Goal: Task Accomplishment & Management: Use online tool/utility

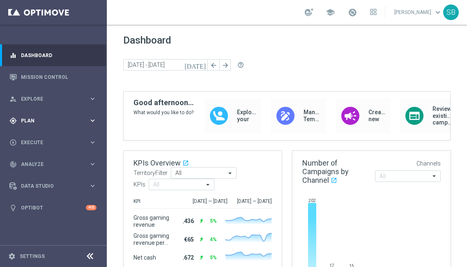
click at [94, 122] on icon "keyboard_arrow_right" at bounding box center [93, 121] width 8 height 8
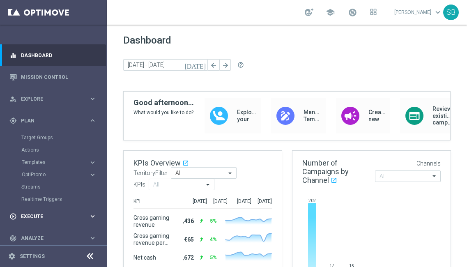
click at [41, 219] on div "play_circle_outline Execute" at bounding box center [48, 216] width 79 height 7
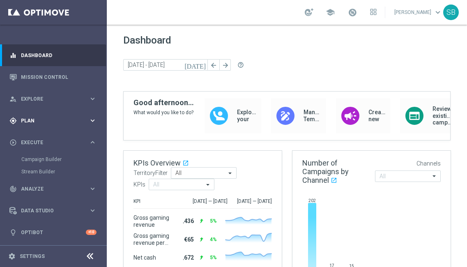
click at [31, 122] on span "Plan" at bounding box center [55, 120] width 68 height 5
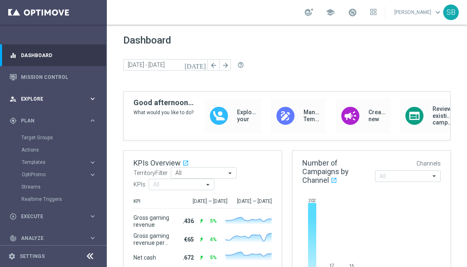
click at [52, 105] on div "person_search Explore keyboard_arrow_right" at bounding box center [53, 99] width 106 height 22
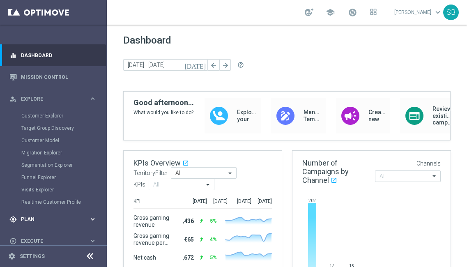
click at [37, 221] on span "Plan" at bounding box center [55, 219] width 68 height 5
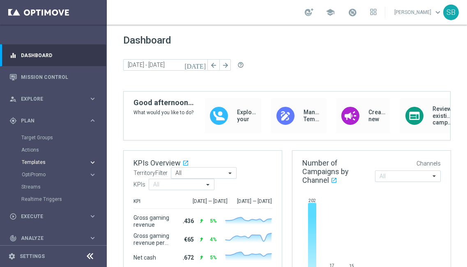
click at [43, 163] on span "Templates" at bounding box center [51, 162] width 59 height 5
click at [40, 178] on div "Optimail" at bounding box center [65, 174] width 81 height 12
click at [36, 176] on link "Optimail" at bounding box center [55, 174] width 60 height 7
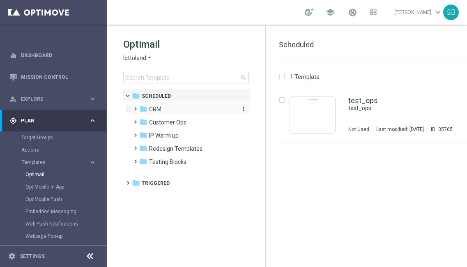
click at [156, 108] on span "CRM" at bounding box center [155, 109] width 12 height 7
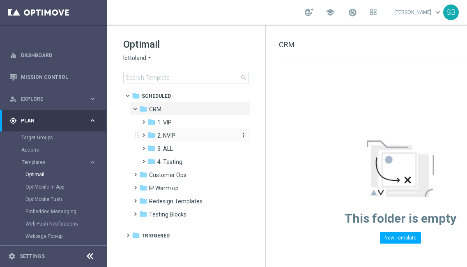
click at [167, 138] on span "2. NVIP" at bounding box center [166, 135] width 18 height 7
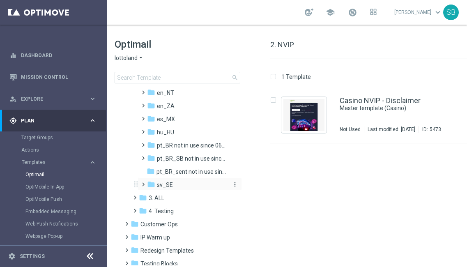
scroll to position [226, 0]
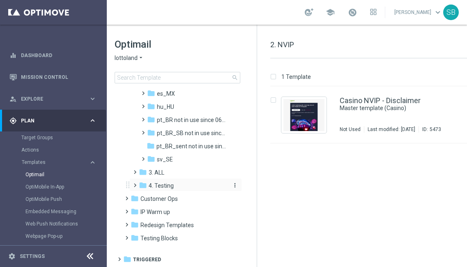
click at [179, 190] on div "folder 4. Testing" at bounding box center [183, 185] width 88 height 9
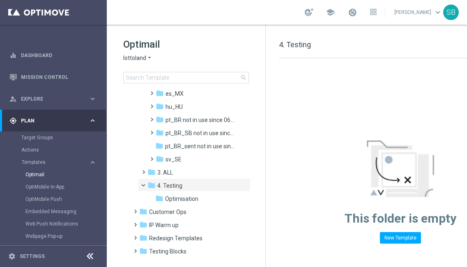
scroll to position [235, 0]
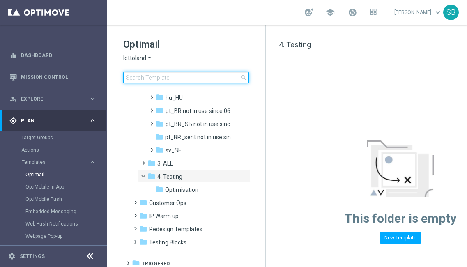
click at [136, 78] on input at bounding box center [186, 78] width 126 height 12
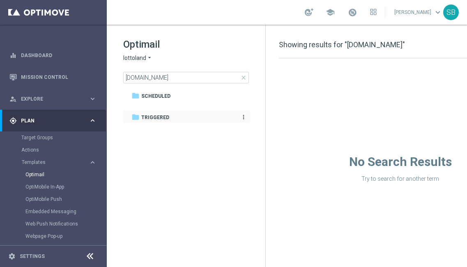
click at [161, 119] on span "Triggered" at bounding box center [155, 117] width 28 height 7
click at [156, 119] on span "Triggered" at bounding box center [155, 117] width 28 height 7
click at [151, 118] on span "Triggered" at bounding box center [155, 117] width 28 height 7
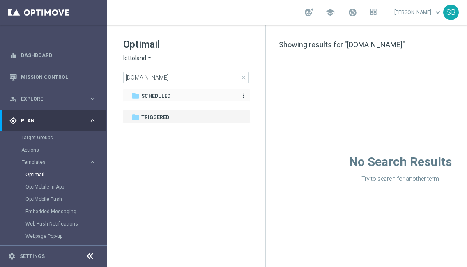
click at [157, 95] on span "Scheduled" at bounding box center [155, 95] width 29 height 7
drag, startPoint x: 157, startPoint y: 95, endPoint x: 157, endPoint y: 90, distance: 5.3
click at [157, 90] on div "folder Scheduled more_vert" at bounding box center [186, 95] width 128 height 13
click at [159, 84] on div "Optimail lottoland arrow_drop_down × lottoland [DOMAIN_NAME] close folder 1 Fol…" at bounding box center [186, 81] width 159 height 113
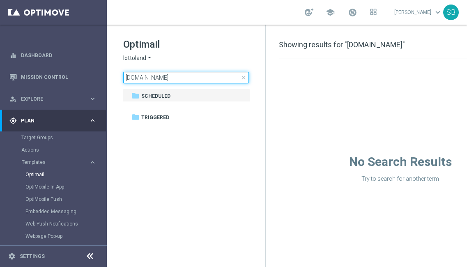
click at [161, 81] on input "[DOMAIN_NAME]" at bounding box center [186, 78] width 126 height 12
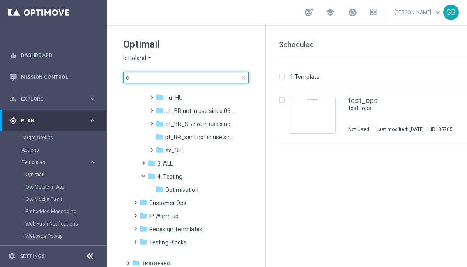
type input "c"
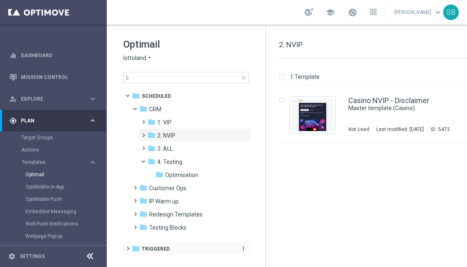
click at [156, 249] on span "Triggered" at bounding box center [156, 248] width 28 height 7
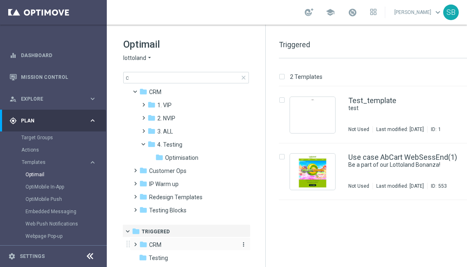
click at [144, 247] on icon "folder" at bounding box center [143, 244] width 8 height 8
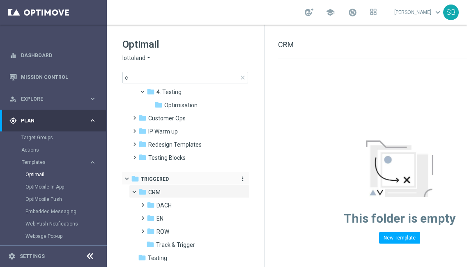
scroll to position [0, 2]
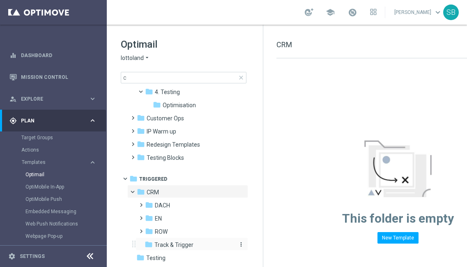
click at [177, 247] on span "Track & Trigger" at bounding box center [173, 244] width 39 height 7
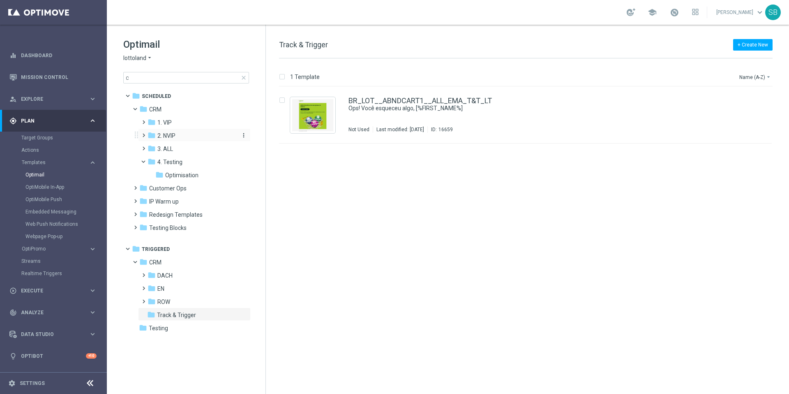
click at [151, 138] on icon "folder" at bounding box center [152, 135] width 8 height 8
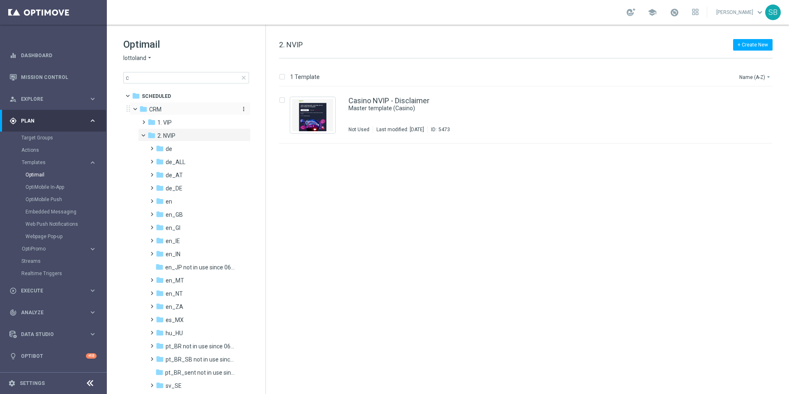
click at [152, 110] on span "CRM" at bounding box center [155, 109] width 12 height 7
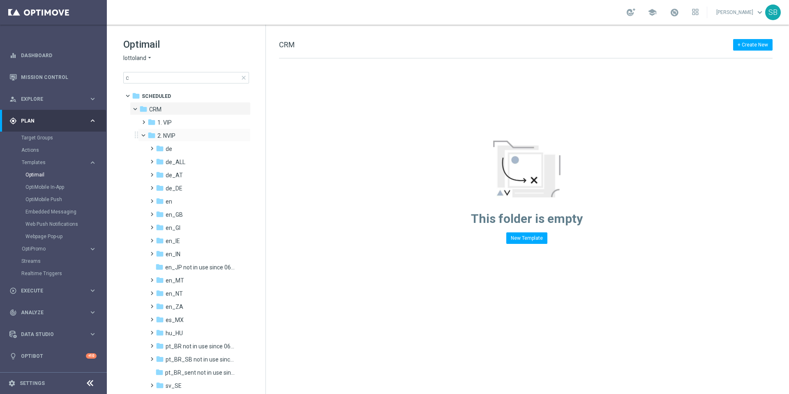
click at [147, 137] on span at bounding box center [144, 134] width 10 height 7
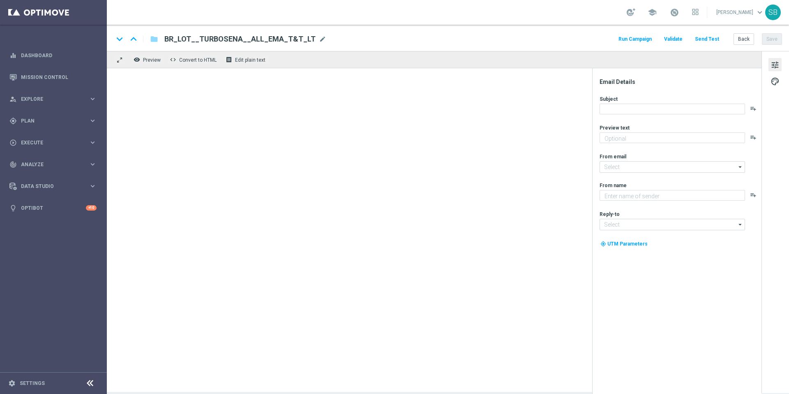
type textarea "Ganhe em um instantâneo com TurboSena"
type textarea "Lottoland"
type input "mail@crm.lottoland.bet.br"
type input "contato@lottoland.bet.br"
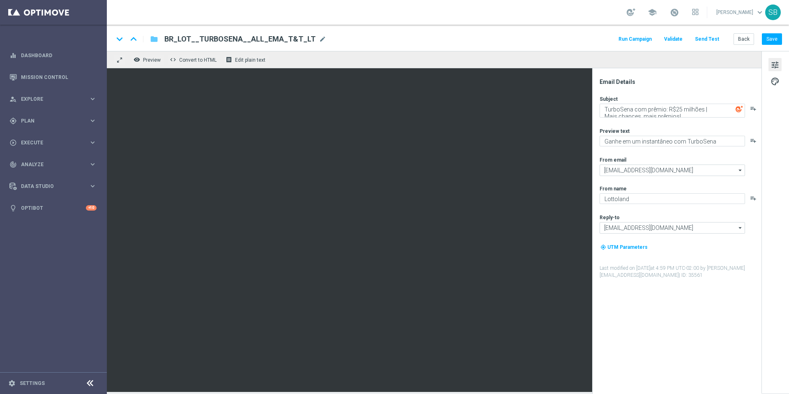
click at [156, 40] on icon "folder" at bounding box center [154, 39] width 8 height 10
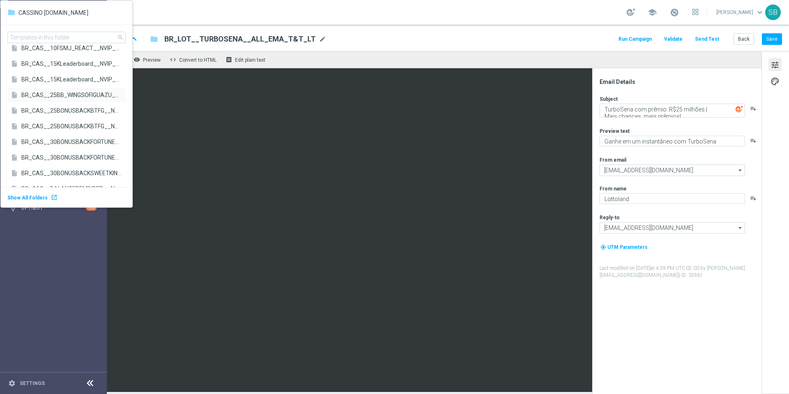
scroll to position [84, 0]
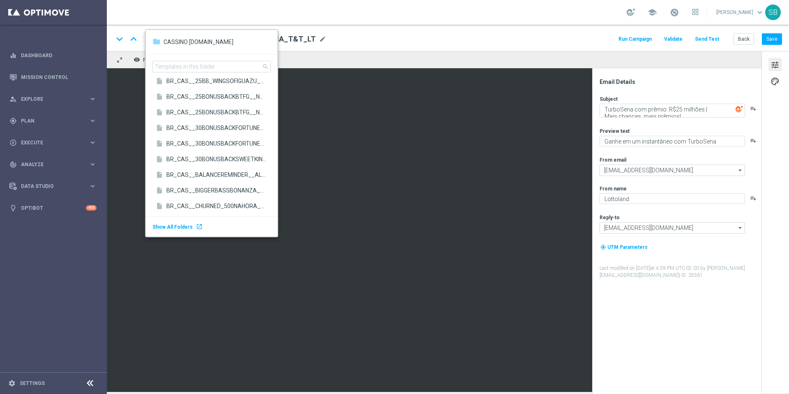
click at [170, 14] on div "school Stephen Bramley keyboard_arrow_down SB" at bounding box center [448, 12] width 682 height 25
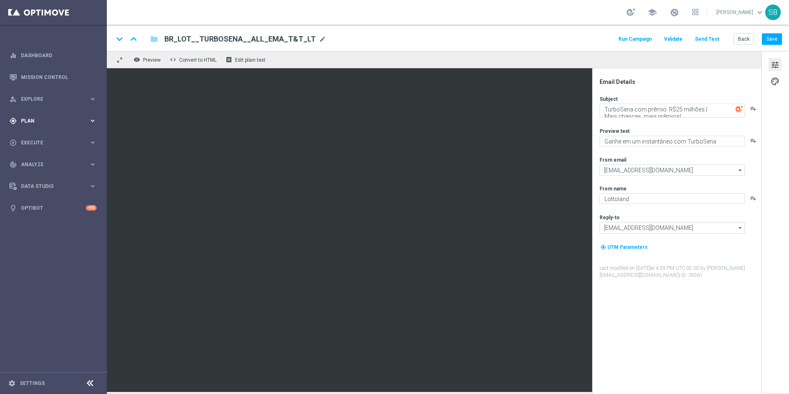
click at [36, 124] on div "gps_fixed Plan" at bounding box center [48, 120] width 79 height 7
click at [39, 161] on button "Templates keyboard_arrow_right" at bounding box center [59, 162] width 76 height 7
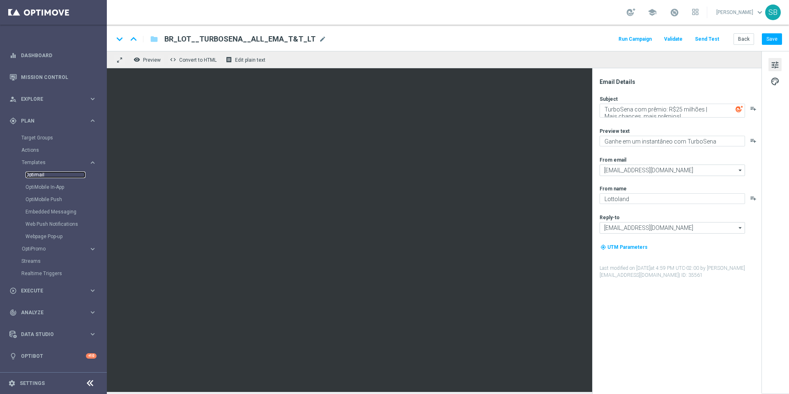
click at [39, 176] on link "Optimail" at bounding box center [55, 174] width 60 height 7
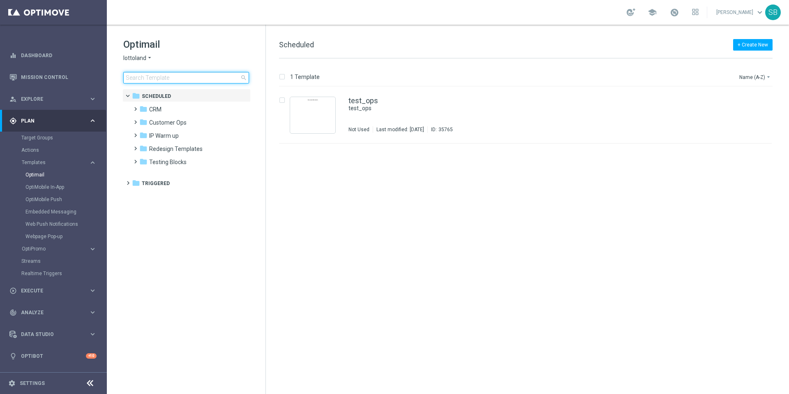
click at [143, 78] on input at bounding box center [186, 78] width 126 height 12
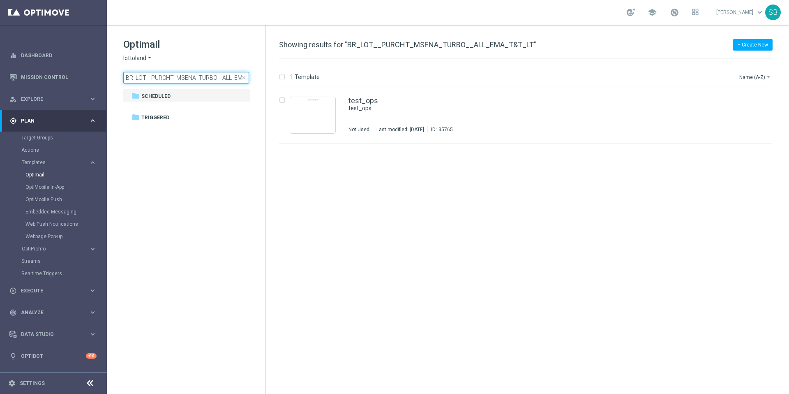
scroll to position [0, 23]
type input "BR_LOT__PURCHT_MSENA_TURBO__ALL_EMA_T&T_LT"
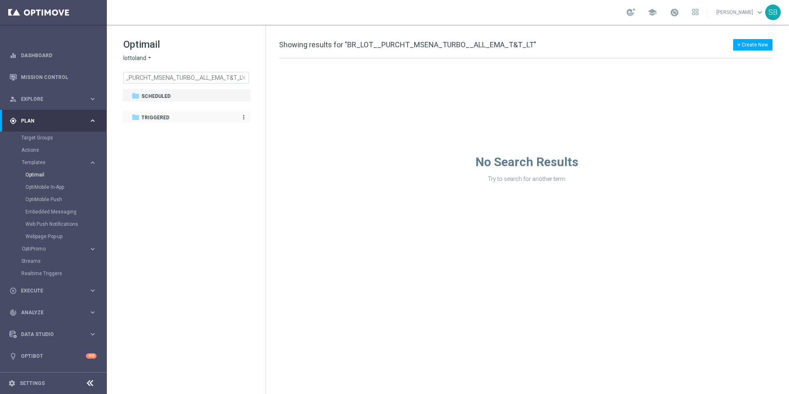
scroll to position [0, 0]
click at [151, 117] on span "Triggered" at bounding box center [155, 117] width 28 height 7
click at [243, 116] on icon "more_vert" at bounding box center [243, 117] width 7 height 7
click at [247, 119] on icon "more_vert" at bounding box center [243, 117] width 7 height 7
click at [162, 96] on span "Scheduled" at bounding box center [155, 95] width 29 height 7
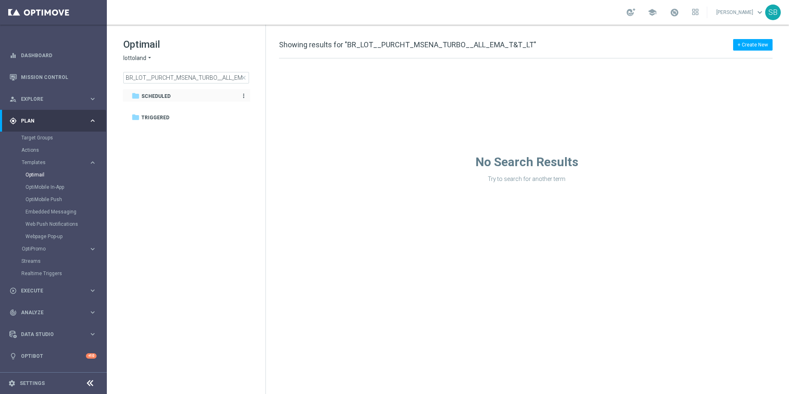
click at [246, 95] on icon "more_vert" at bounding box center [243, 95] width 7 height 7
click at [164, 96] on span "Scheduled" at bounding box center [155, 95] width 29 height 7
click at [150, 95] on span "Scheduled" at bounding box center [155, 95] width 29 height 7
click at [31, 176] on link "Optimail" at bounding box center [55, 174] width 60 height 7
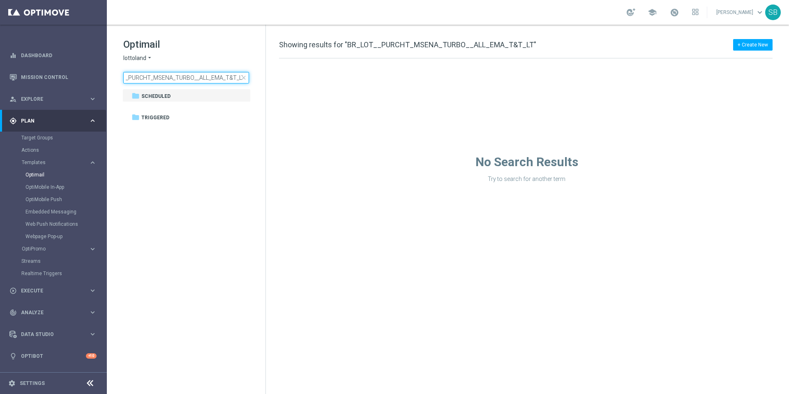
drag, startPoint x: 126, startPoint y: 78, endPoint x: 263, endPoint y: 77, distance: 137.7
click at [263, 77] on div "Optimail lottoland arrow_drop_down × lottoland BR_LOT__PURCHT_MSENA_TURBO__ALL_…" at bounding box center [194, 61] width 142 height 46
click at [247, 77] on span "close" at bounding box center [243, 77] width 7 height 7
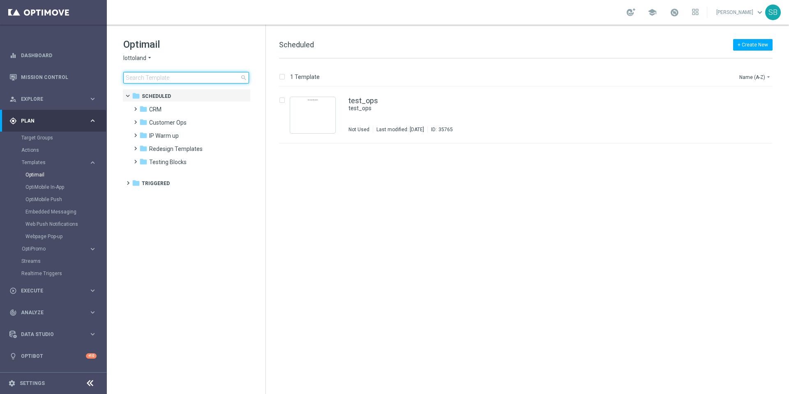
click at [189, 80] on input at bounding box center [186, 78] width 126 height 12
click at [155, 109] on span "CRM" at bounding box center [155, 109] width 12 height 7
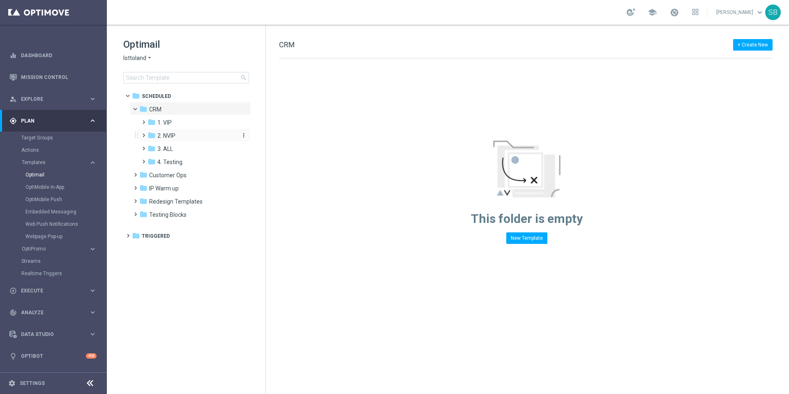
click at [166, 136] on span "2. NVIP" at bounding box center [166, 135] width 18 height 7
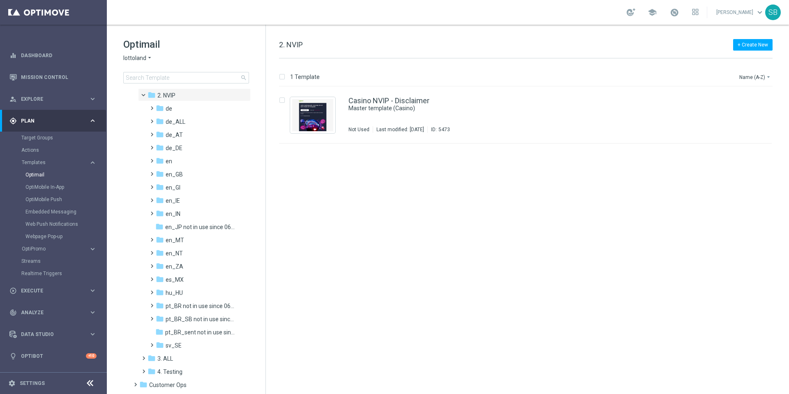
scroll to position [99, 0]
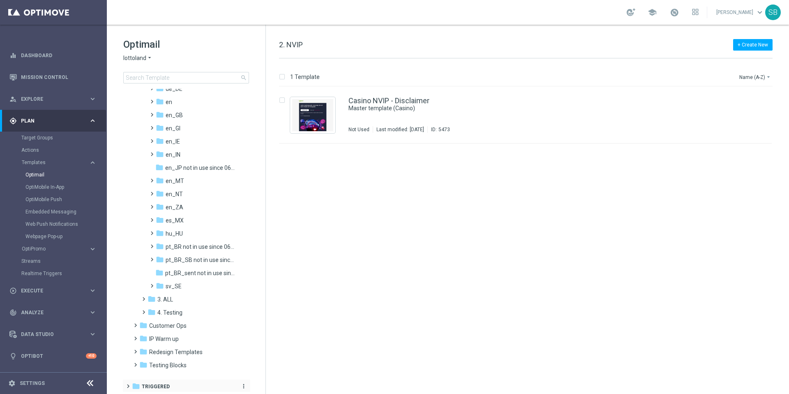
click at [157, 387] on span "Triggered" at bounding box center [156, 386] width 28 height 7
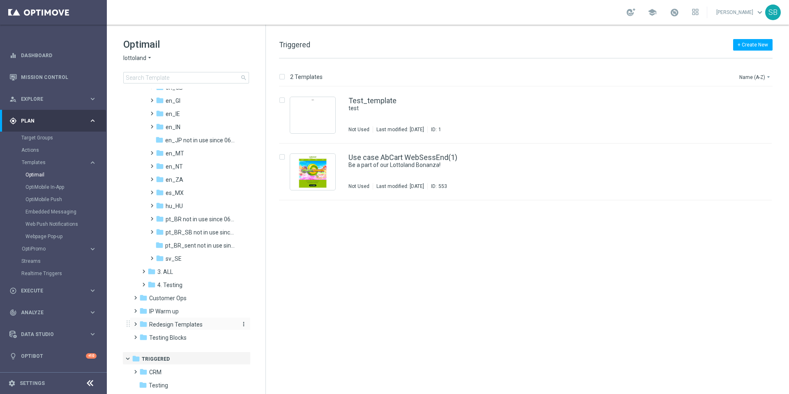
scroll to position [127, 0]
click at [157, 372] on span "CRM" at bounding box center [155, 371] width 12 height 7
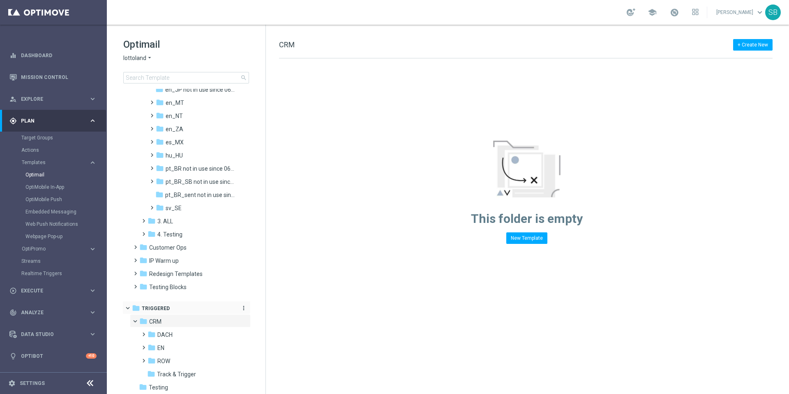
scroll to position [180, 0]
click at [151, 355] on icon "folder" at bounding box center [152, 358] width 8 height 8
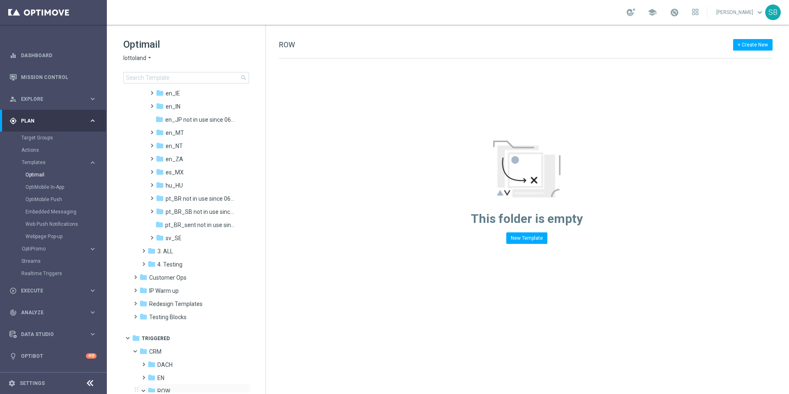
scroll to position [193, 0]
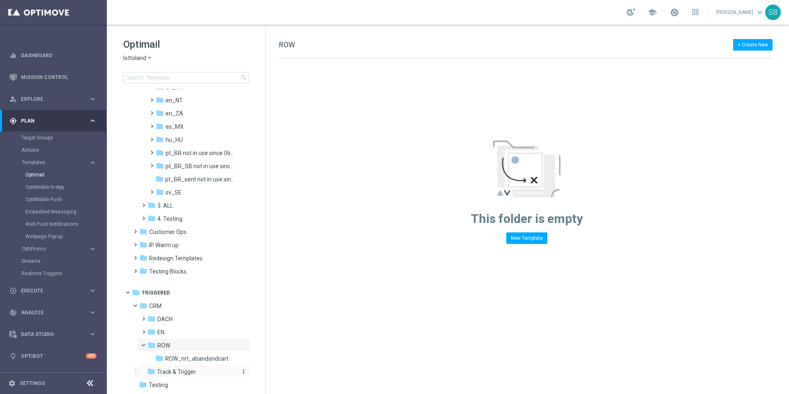
click at [173, 370] on span "Track & Trigger" at bounding box center [176, 371] width 39 height 7
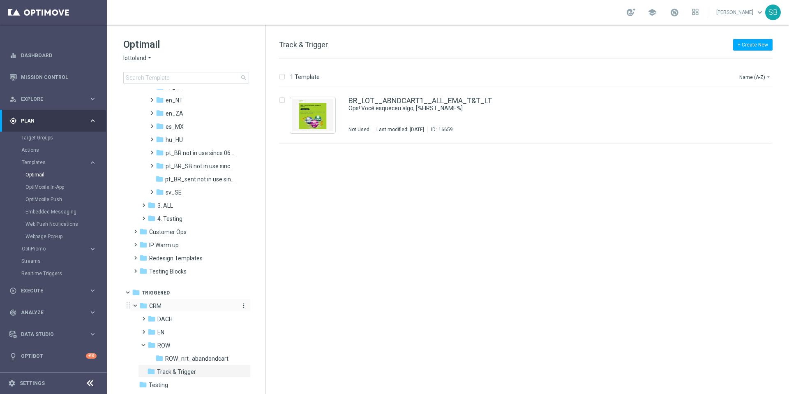
click at [157, 306] on span "CRM" at bounding box center [155, 305] width 12 height 7
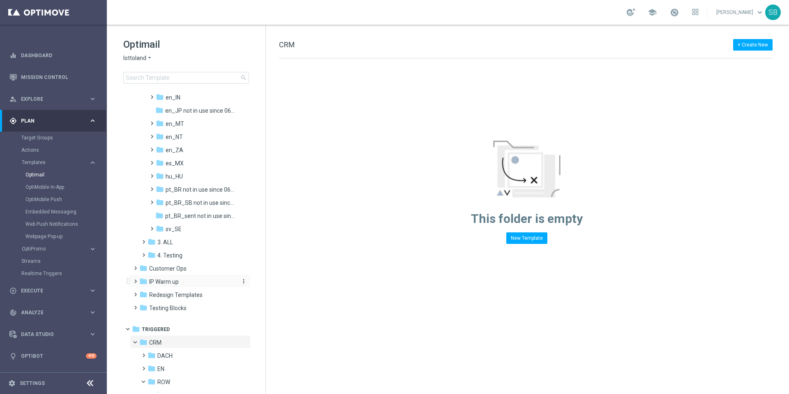
scroll to position [193, 0]
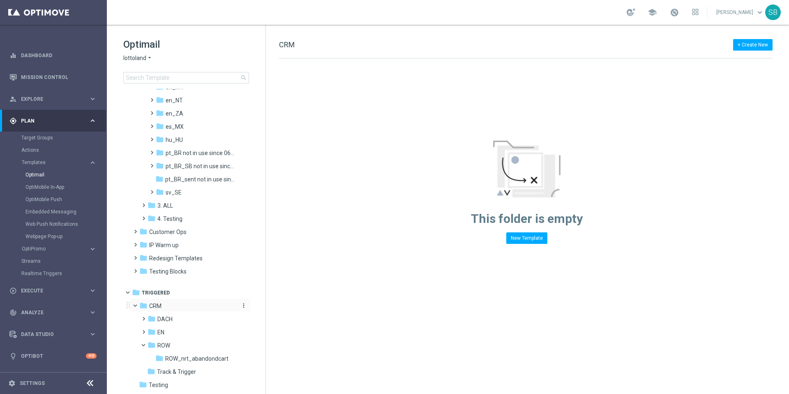
click at [145, 307] on icon "folder" at bounding box center [143, 305] width 8 height 8
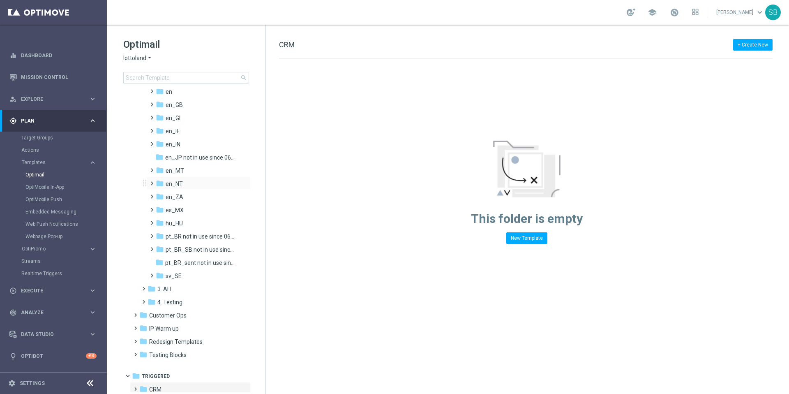
scroll to position [0, 0]
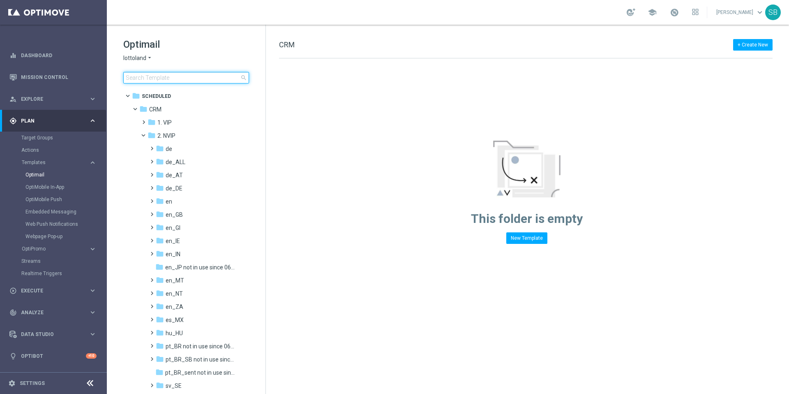
click at [154, 76] on input at bounding box center [186, 78] width 126 height 12
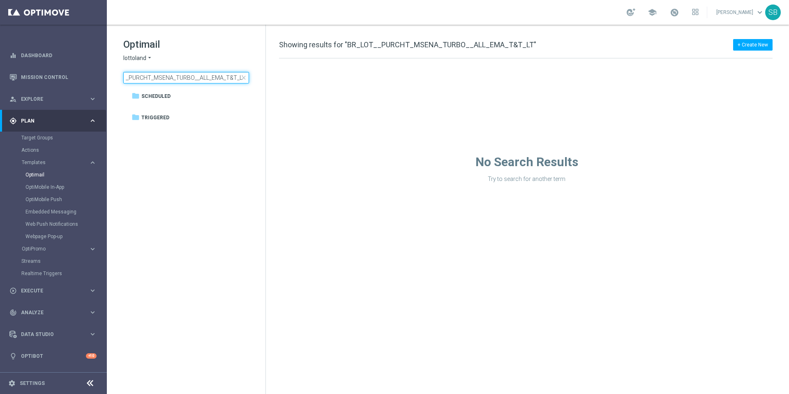
type input "BR_LOT__PURCHT_MSENA_TURBO__ALL_EMA_T&T_LT"
click at [246, 78] on span "close" at bounding box center [243, 77] width 7 height 7
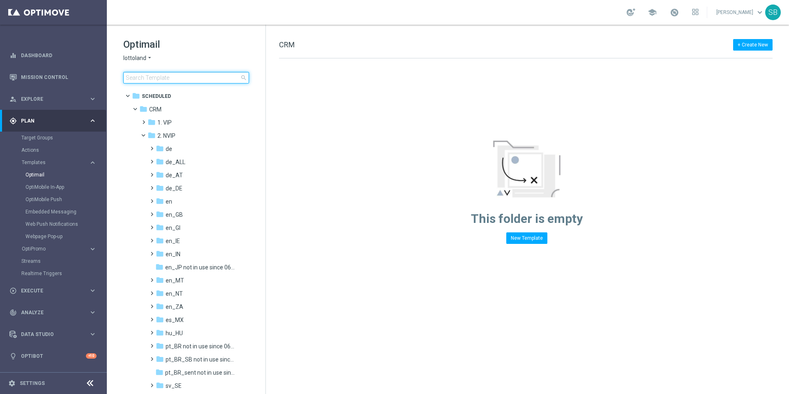
click at [188, 79] on input at bounding box center [186, 78] width 126 height 12
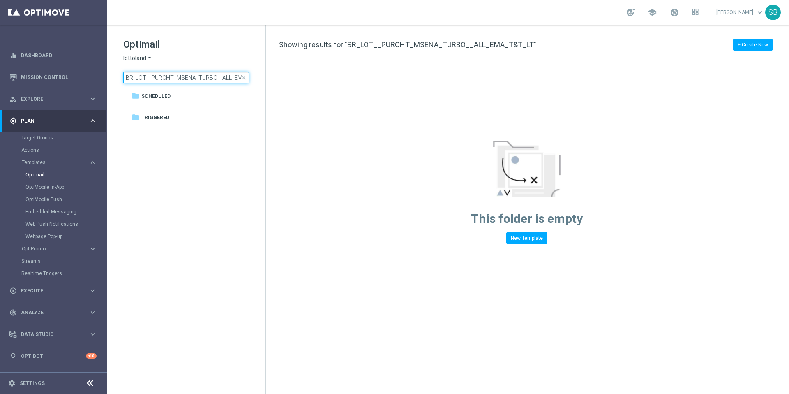
scroll to position [0, 23]
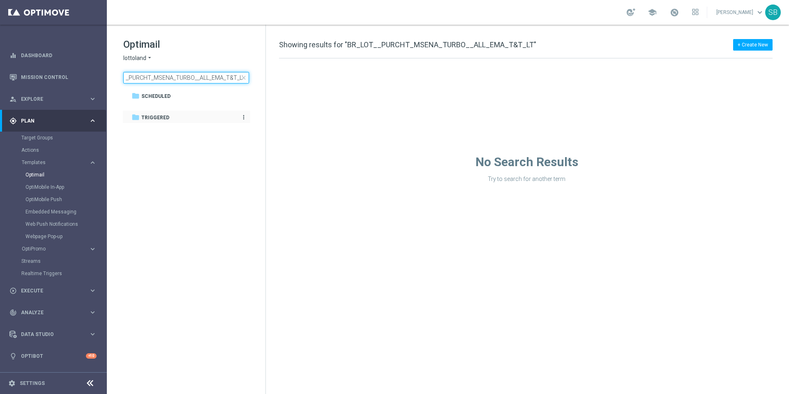
type input "BR_LOT__PURCHT_MSENA_TURBO__ALL_EMA_T&T_LT"
click at [149, 116] on span "Triggered" at bounding box center [155, 117] width 28 height 7
click at [244, 118] on icon "more_vert" at bounding box center [243, 117] width 7 height 7
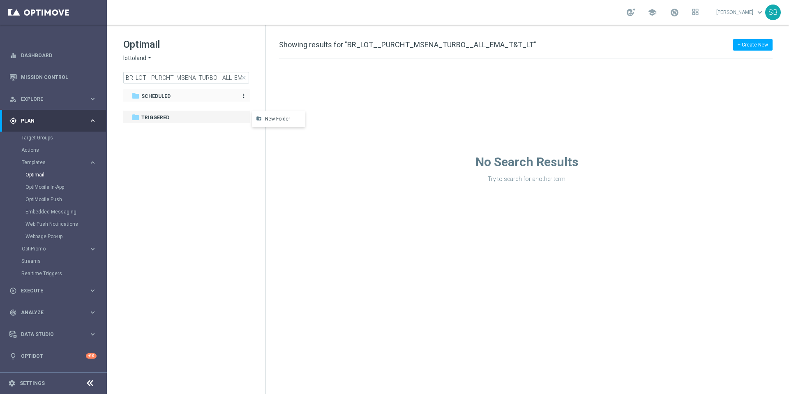
click at [165, 97] on span "Scheduled" at bounding box center [155, 95] width 29 height 7
click at [43, 175] on link "Optimail" at bounding box center [55, 174] width 60 height 7
click at [158, 97] on span "Scheduled" at bounding box center [155, 95] width 29 height 7
click at [244, 78] on span "close" at bounding box center [243, 77] width 7 height 7
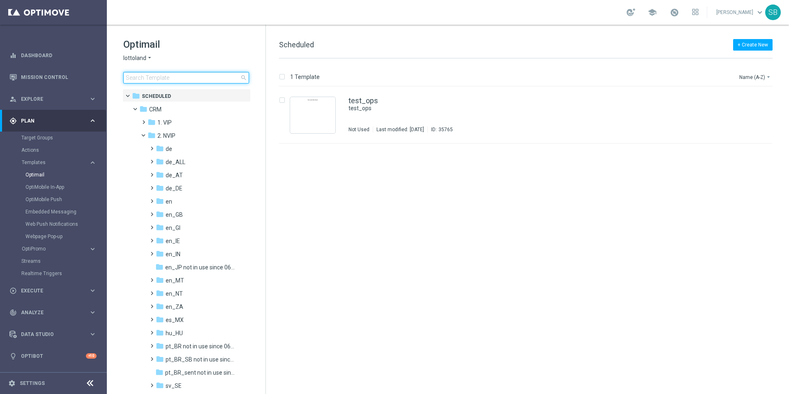
click at [195, 83] on input at bounding box center [186, 78] width 126 height 12
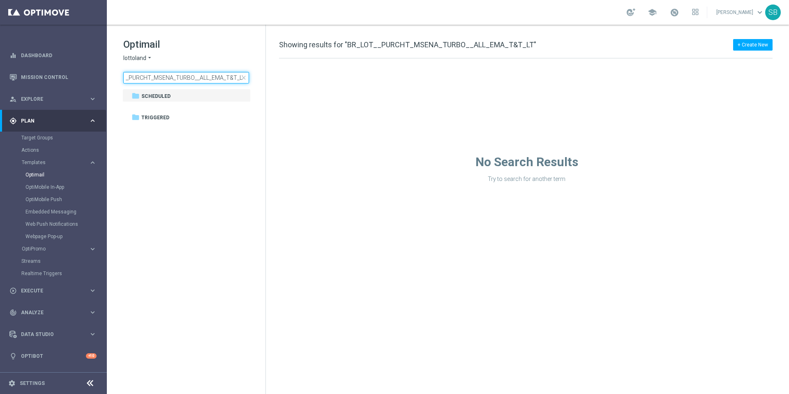
type input "BR_LOT__PURCHT_MSENA_TURBO__ALL_EMA_T&T_LT"
click at [244, 78] on span "close" at bounding box center [243, 77] width 7 height 7
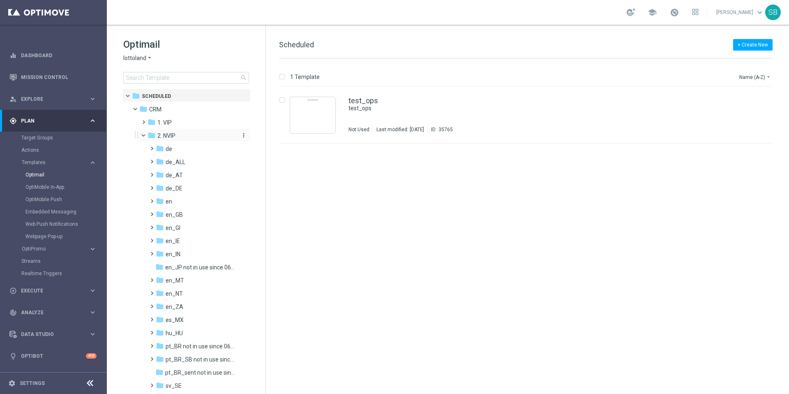
click at [171, 138] on span "2. NVIP" at bounding box center [166, 135] width 18 height 7
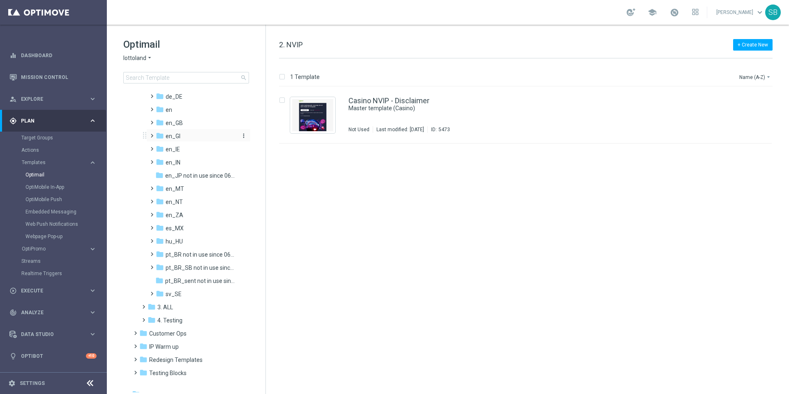
scroll to position [102, 0]
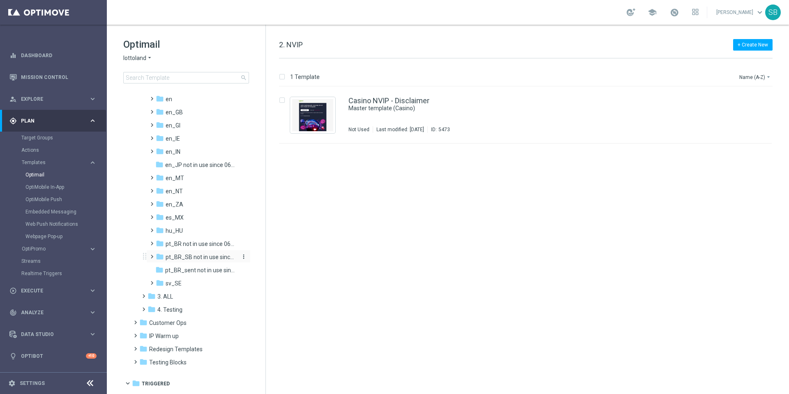
click at [176, 259] on span "pt_BR_SB not in use since 06/2025" at bounding box center [201, 256] width 71 height 7
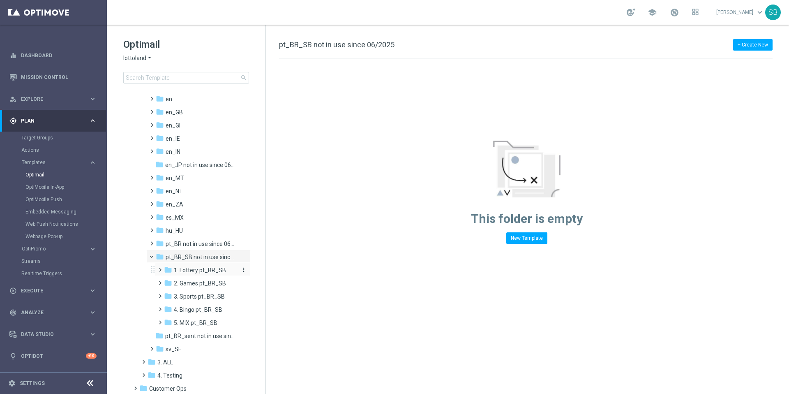
click at [181, 271] on span "1. Lottery pt_BR_SB" at bounding box center [200, 269] width 52 height 7
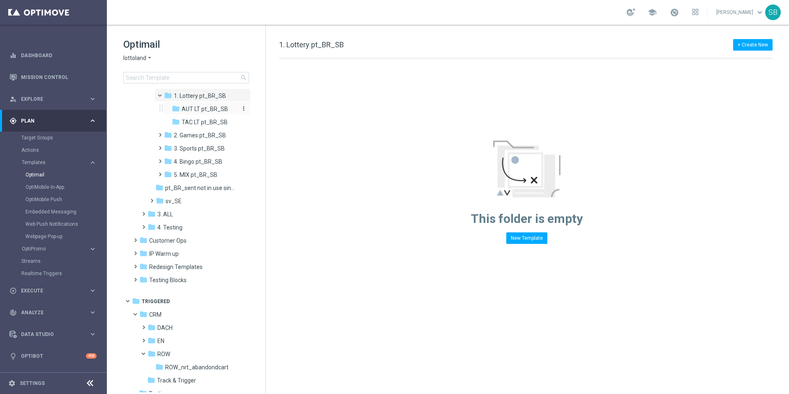
scroll to position [285, 0]
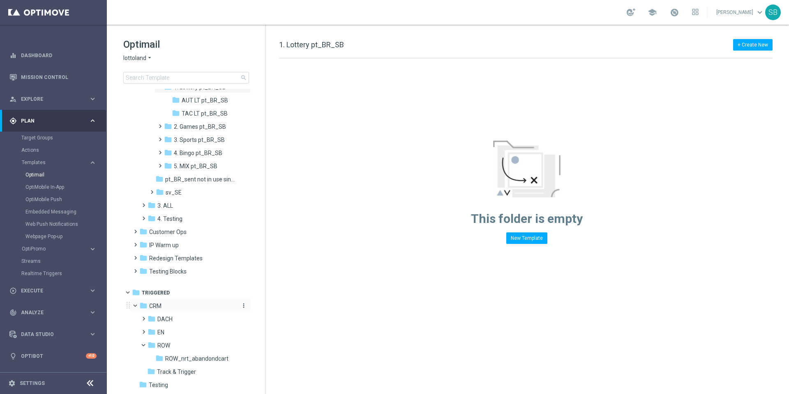
click at [144, 303] on icon "folder" at bounding box center [143, 305] width 8 height 8
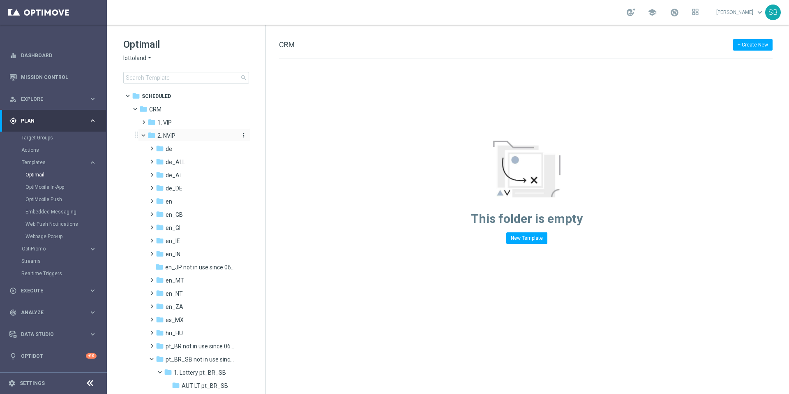
click at [164, 136] on span "2. NVIP" at bounding box center [166, 135] width 18 height 7
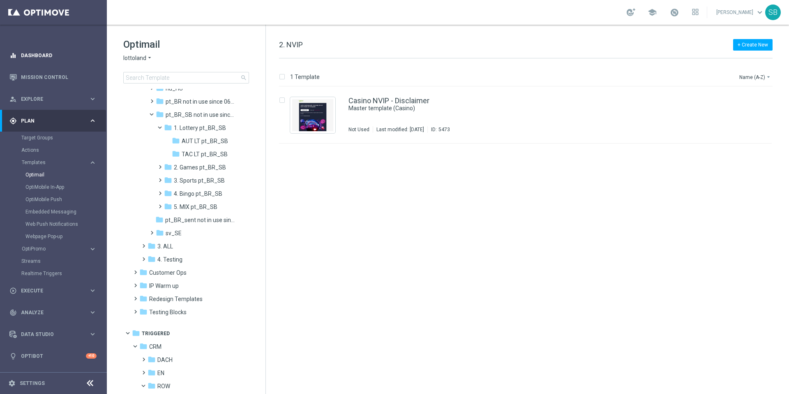
scroll to position [285, 0]
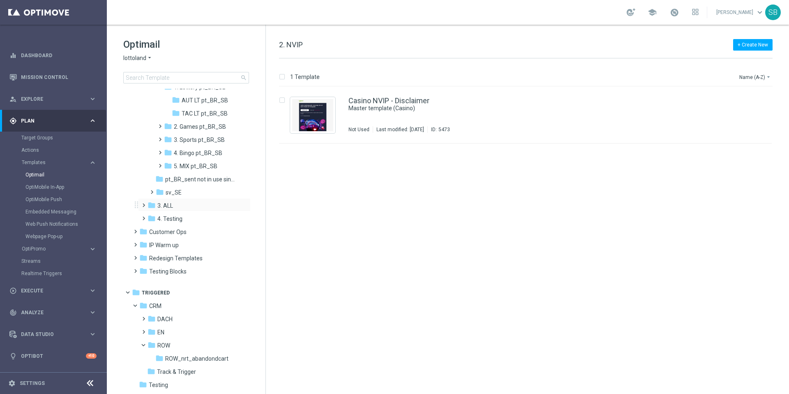
click at [144, 203] on span at bounding box center [142, 201] width 4 height 3
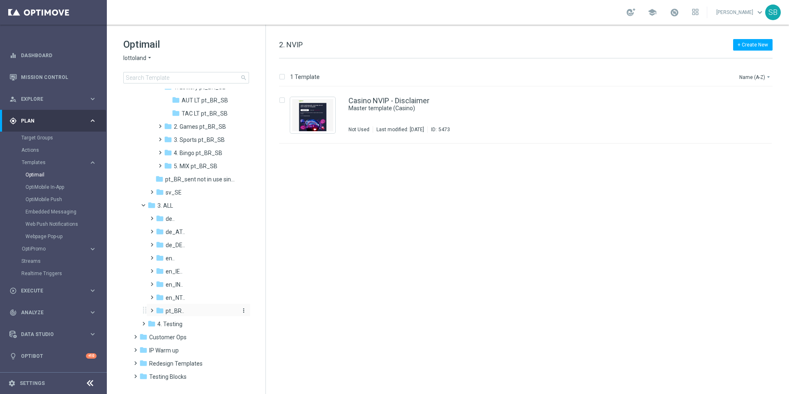
click at [162, 310] on icon "folder" at bounding box center [160, 310] width 8 height 8
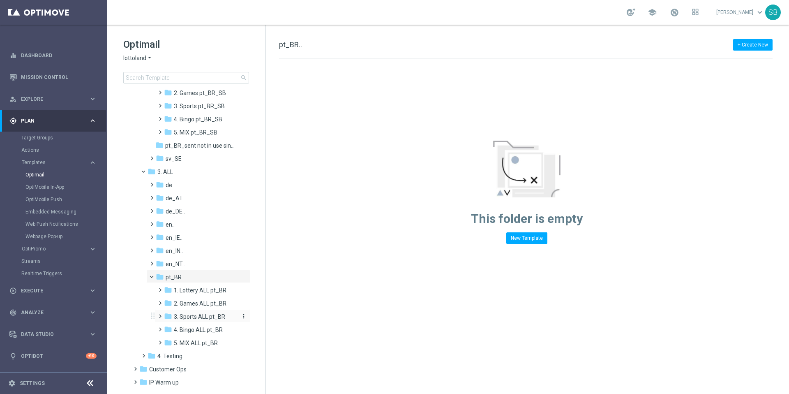
scroll to position [330, 0]
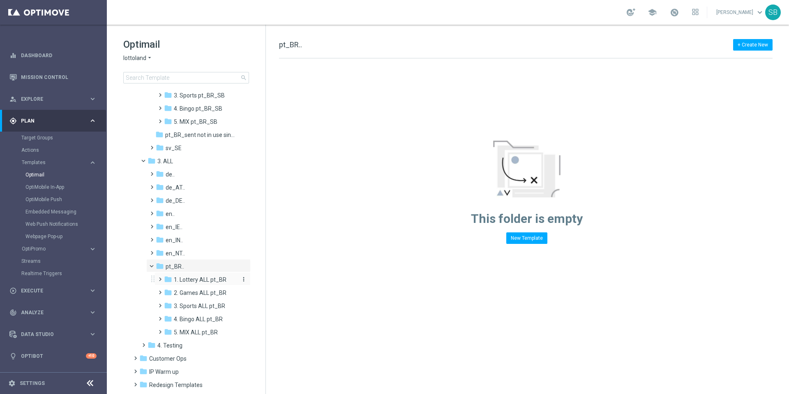
click at [166, 277] on icon "folder" at bounding box center [168, 279] width 8 height 8
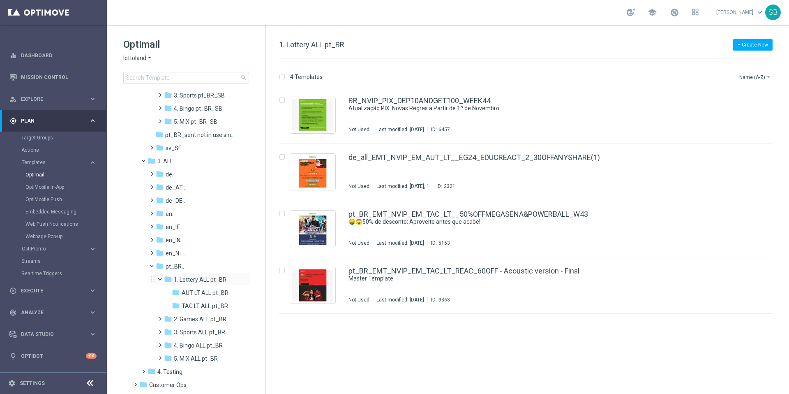
click at [162, 278] on span at bounding box center [163, 277] width 3 height 4
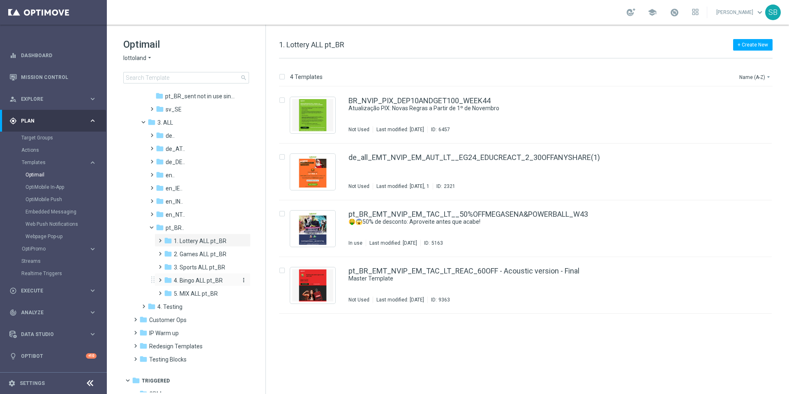
scroll to position [456, 0]
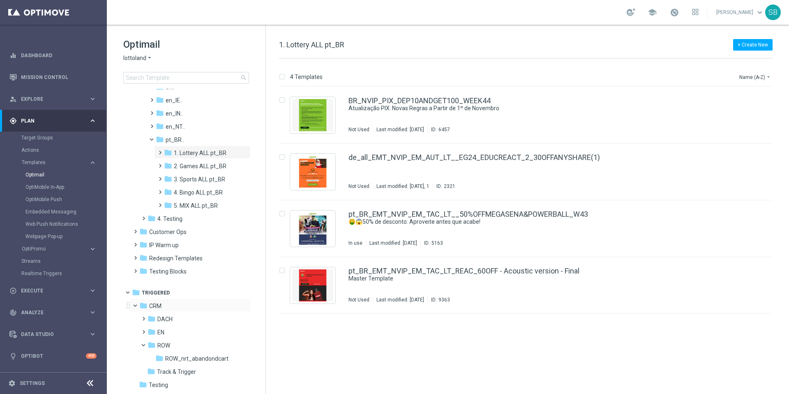
click at [137, 305] on span at bounding box center [138, 304] width 3 height 4
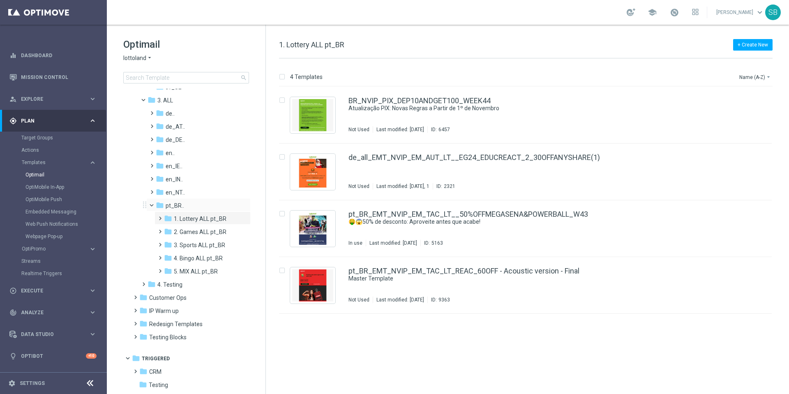
click at [154, 204] on span at bounding box center [155, 203] width 3 height 4
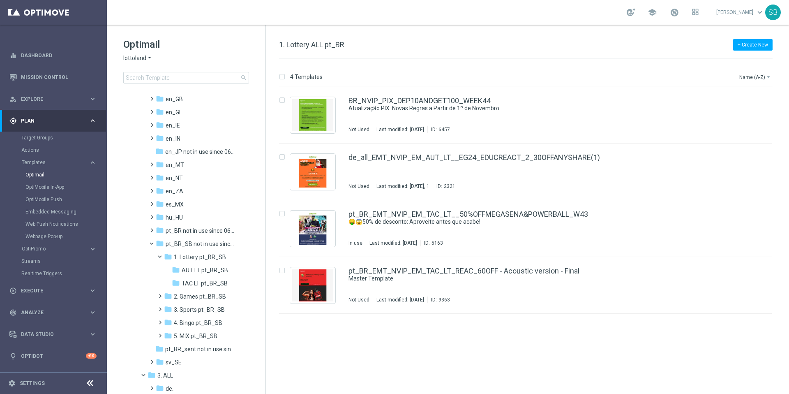
scroll to position [0, 0]
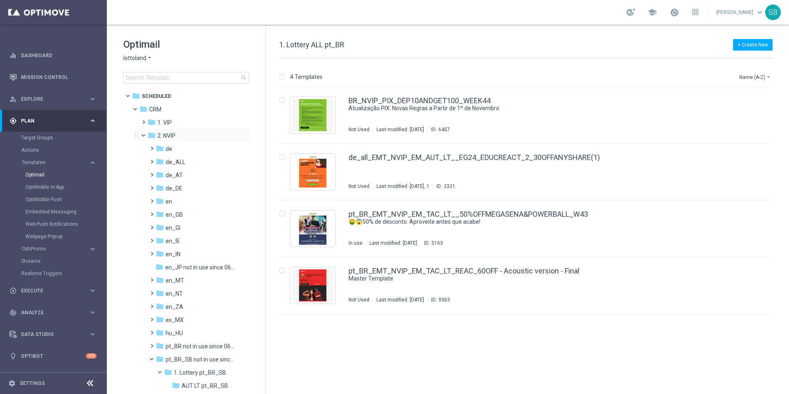
click at [145, 134] on span at bounding box center [146, 133] width 3 height 4
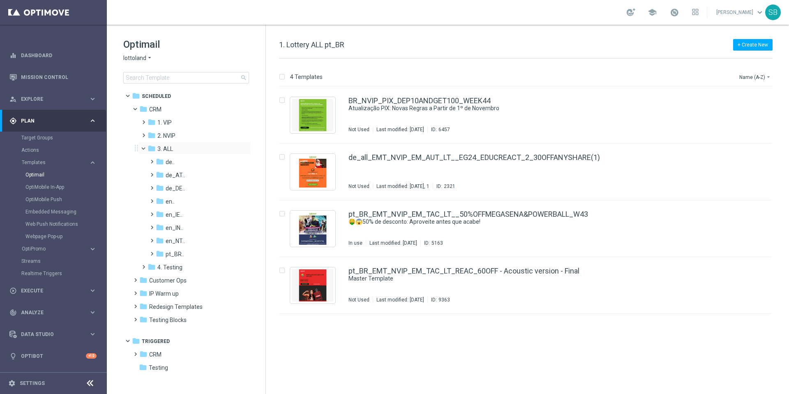
click at [145, 148] on span at bounding box center [146, 147] width 3 height 4
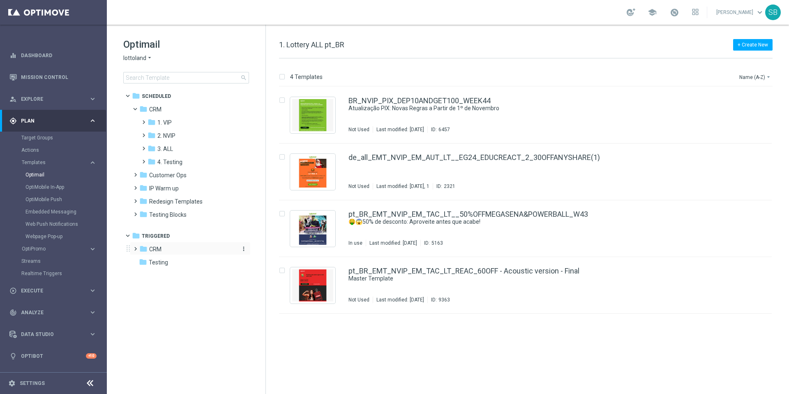
click at [144, 249] on icon "folder" at bounding box center [143, 248] width 8 height 8
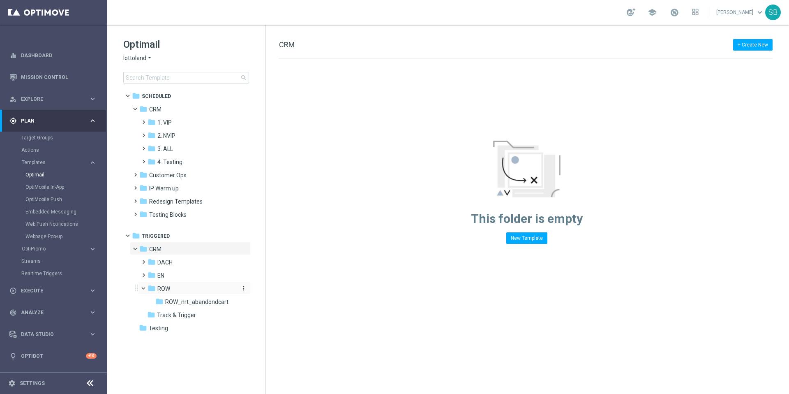
click at [153, 288] on icon "folder" at bounding box center [152, 288] width 8 height 8
click at [145, 287] on span at bounding box center [146, 286] width 3 height 4
click at [144, 286] on span at bounding box center [142, 284] width 4 height 3
click at [243, 314] on icon "more_vert" at bounding box center [243, 314] width 7 height 7
click at [222, 301] on span "ROW_nrt_abandondcart" at bounding box center [196, 301] width 63 height 7
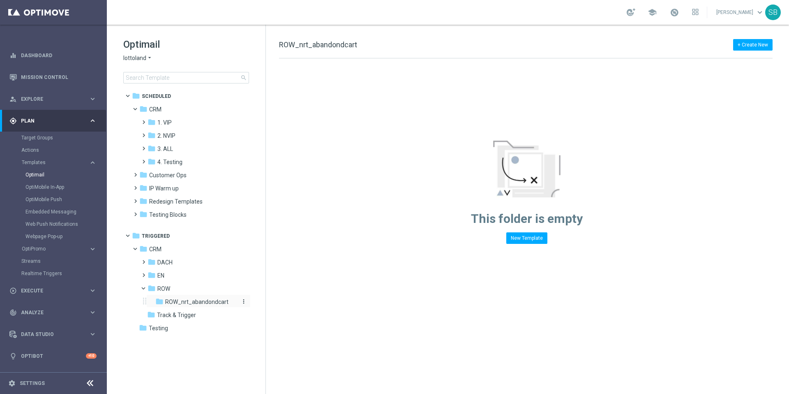
click at [245, 302] on icon "more_vert" at bounding box center [243, 301] width 7 height 7
click at [228, 321] on div "folder Testing more_vert" at bounding box center [190, 326] width 121 height 13
click at [152, 290] on icon "folder" at bounding box center [152, 288] width 8 height 8
click at [153, 286] on icon "folder" at bounding box center [152, 288] width 8 height 8
click at [154, 300] on icon "folder" at bounding box center [151, 301] width 8 height 8
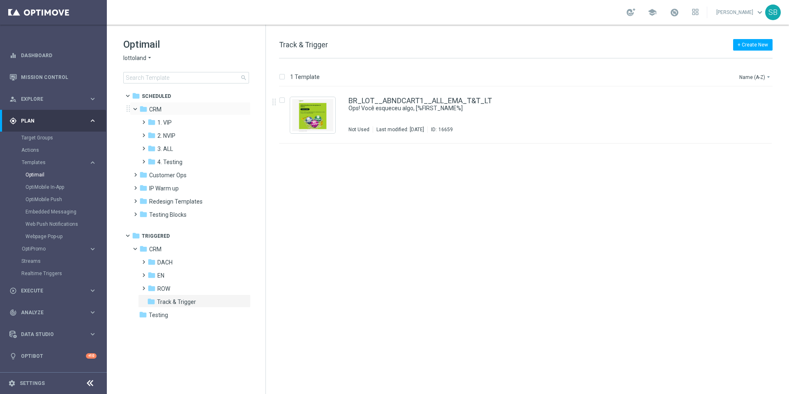
click at [138, 109] on span at bounding box center [138, 107] width 3 height 4
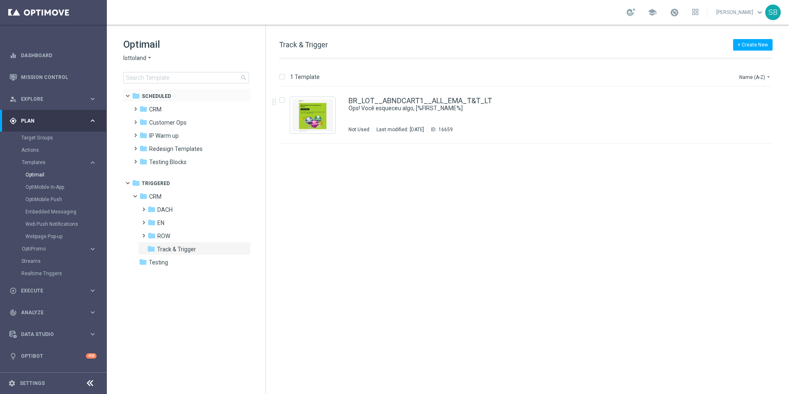
click at [130, 96] on span at bounding box center [131, 94] width 3 height 4
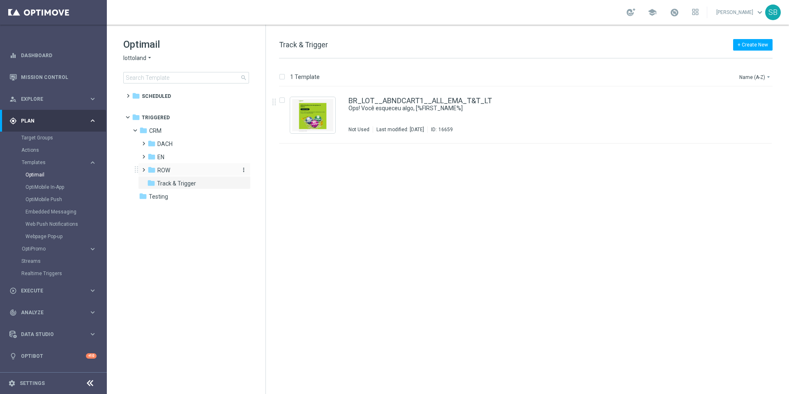
click at [151, 169] on icon "folder" at bounding box center [152, 170] width 8 height 8
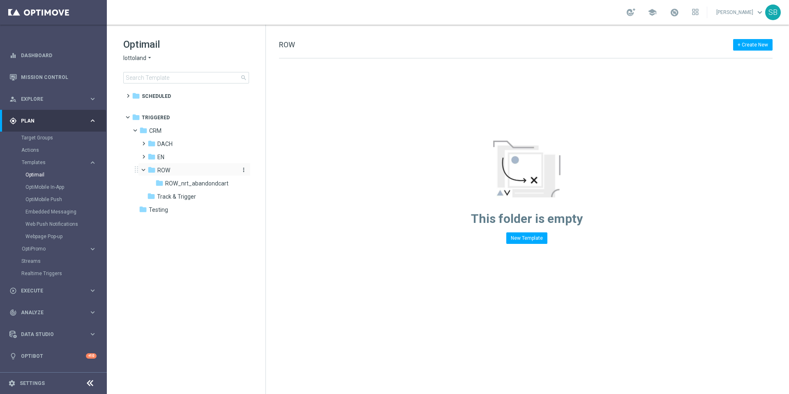
click at [154, 170] on icon "folder" at bounding box center [152, 170] width 8 height 8
click at [151, 172] on icon "folder" at bounding box center [152, 170] width 8 height 8
click at [153, 173] on icon "folder" at bounding box center [152, 170] width 8 height 8
click at [148, 57] on icon "arrow_drop_down" at bounding box center [149, 58] width 7 height 8
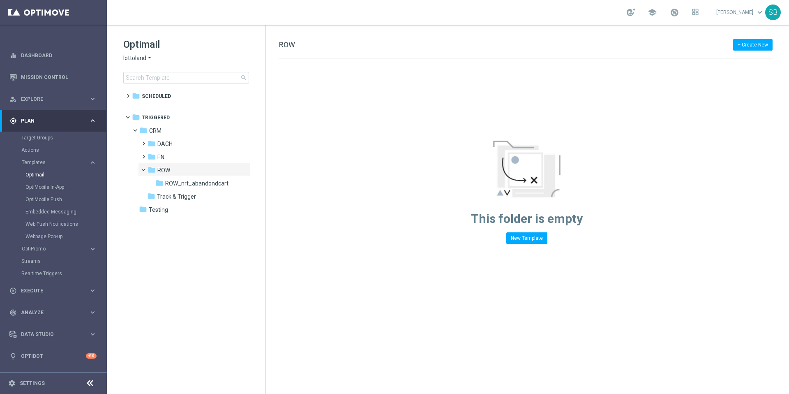
click at [148, 57] on icon "arrow_drop_down" at bounding box center [149, 58] width 7 height 8
click at [0, 0] on span "Lottoland.com.br" at bounding box center [0, 0] width 0 height 0
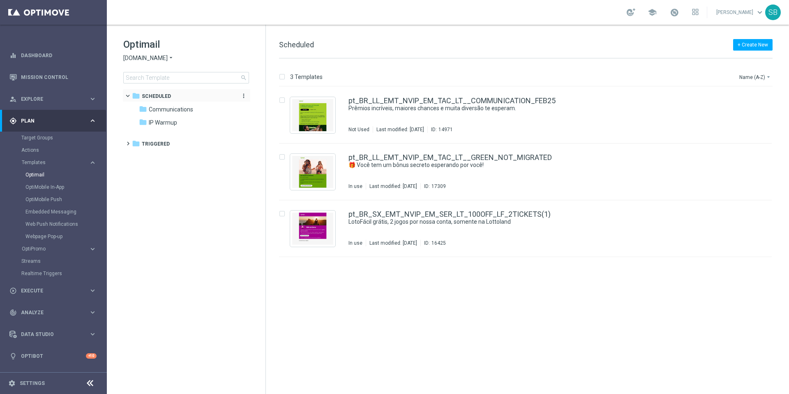
click at [132, 97] on icon "folder" at bounding box center [136, 96] width 8 height 8
click at [128, 141] on span at bounding box center [126, 139] width 4 height 3
click at [136, 154] on span at bounding box center [134, 152] width 4 height 3
click at [144, 168] on span at bounding box center [142, 165] width 4 height 3
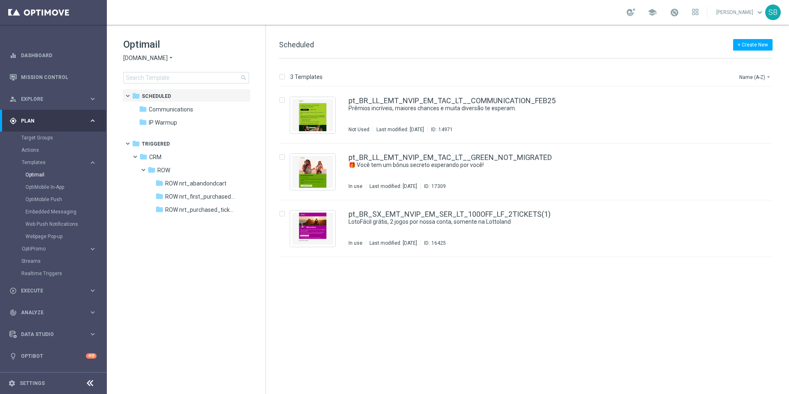
click at [171, 58] on icon "arrow_drop_down" at bounding box center [171, 58] width 7 height 8
click at [0, 0] on span "Lottoland.bet.br" at bounding box center [0, 0] width 0 height 0
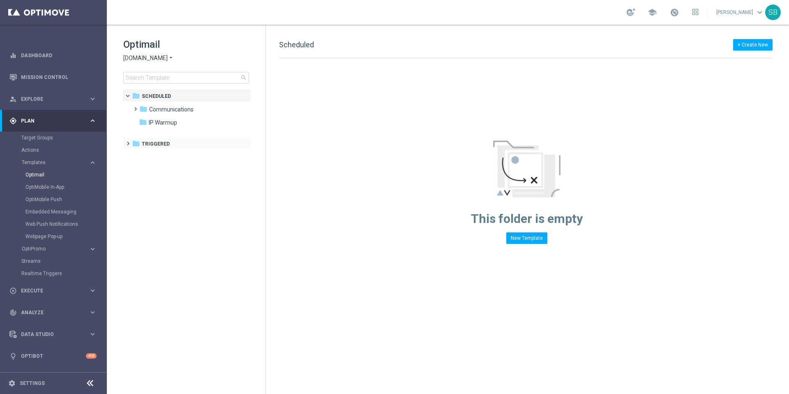
click at [128, 141] on span at bounding box center [126, 139] width 4 height 3
click at [136, 154] on span at bounding box center [134, 152] width 4 height 3
click at [143, 159] on icon "folder" at bounding box center [143, 156] width 8 height 8
click at [168, 58] on icon "arrow_drop_down" at bounding box center [171, 58] width 7 height 8
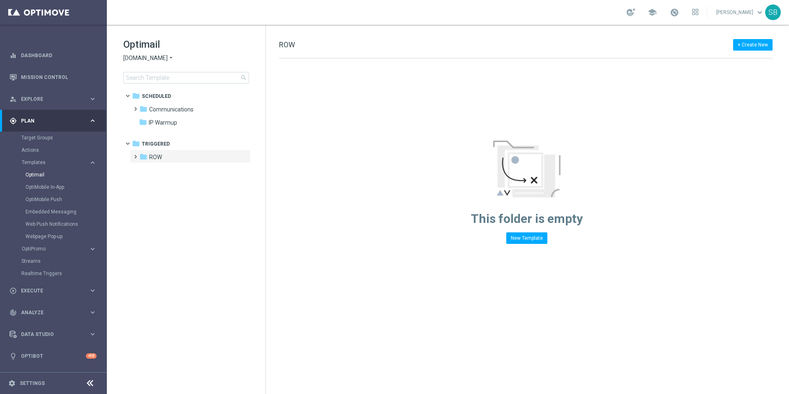
click at [168, 58] on icon "arrow_drop_down" at bounding box center [171, 58] width 7 height 8
click at [0, 0] on span "Lottoland.com.br" at bounding box center [0, 0] width 0 height 0
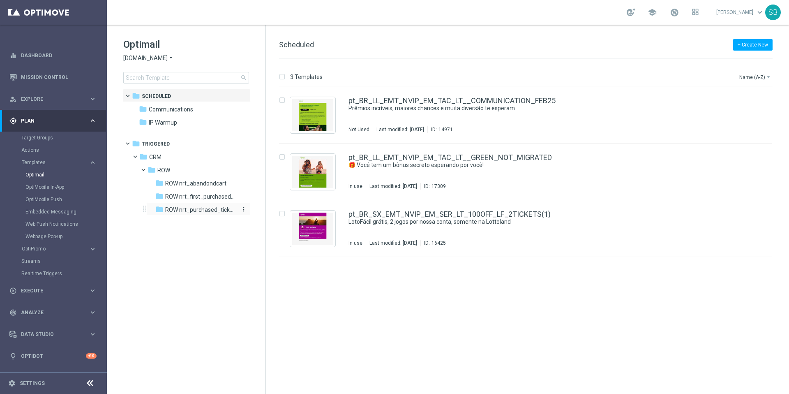
click at [157, 210] on icon "folder" at bounding box center [159, 209] width 8 height 8
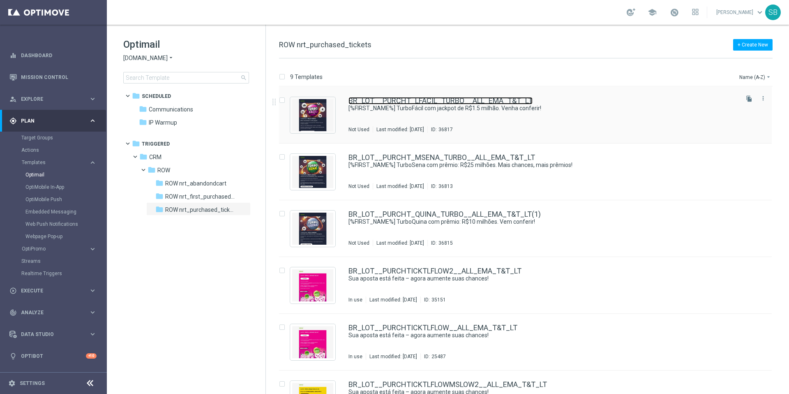
click at [396, 102] on link "BR_LOT__PURCHT_LFACIL_TURBO__ALL_EMA_T&T_LT" at bounding box center [440, 100] width 184 height 7
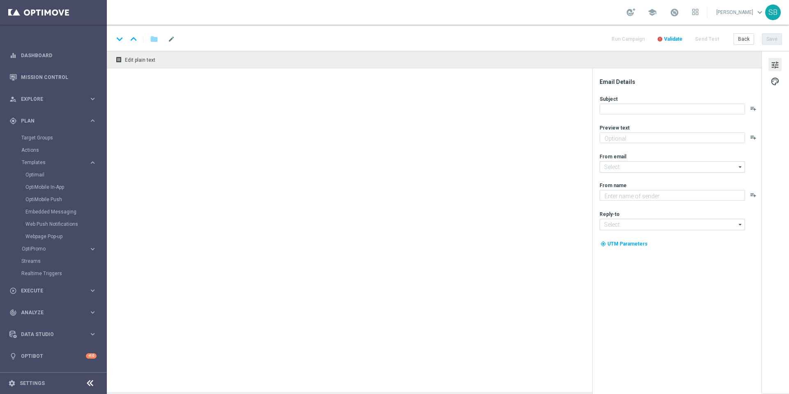
type textarea "Mais vencedores a cada jogada"
type textarea "Lottoland.com.br"
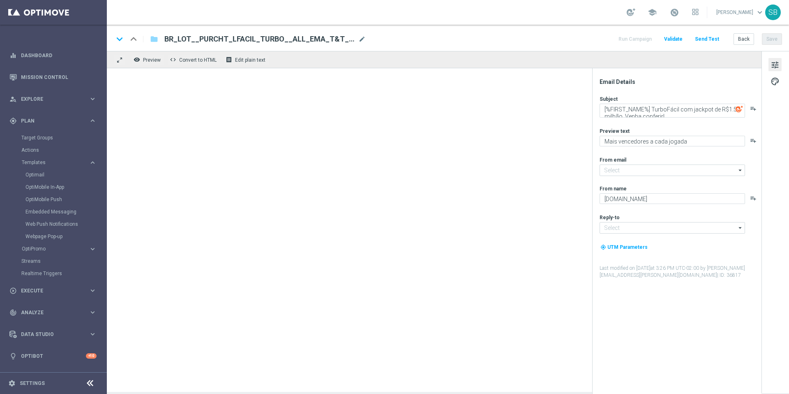
type input "mail@crm.lottoland.com.br"
type input "contato@lottoland.com.br"
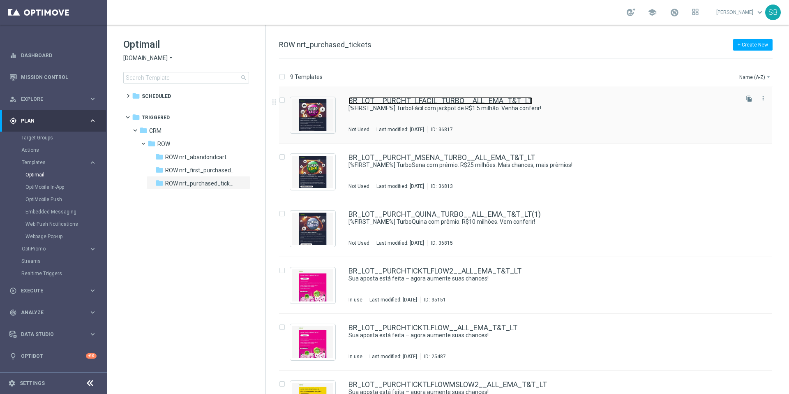
click at [411, 101] on link "BR_LOT__PURCHT_LFACIL_TURBO__ALL_EMA_T&T_LT" at bounding box center [440, 100] width 184 height 7
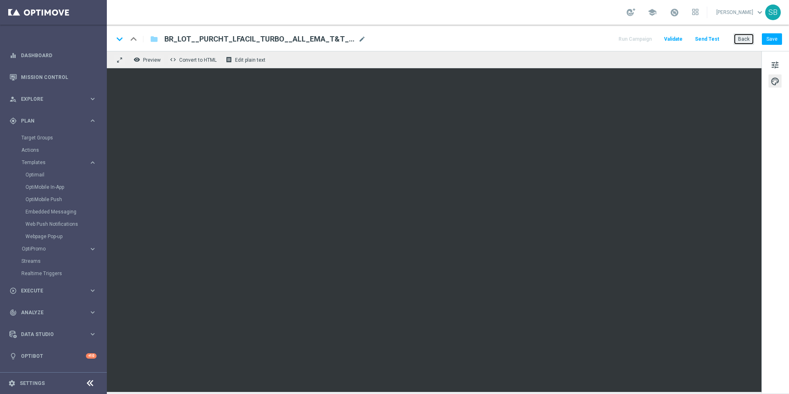
click at [739, 41] on button "Back" at bounding box center [743, 39] width 21 height 12
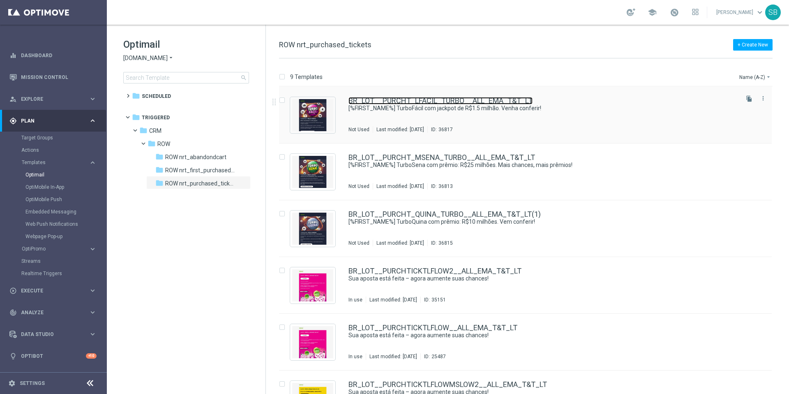
click at [459, 102] on link "BR_LOT__PURCHT_LFACIL_TURBO__ALL_EMA_T&T_LT" at bounding box center [440, 100] width 184 height 7
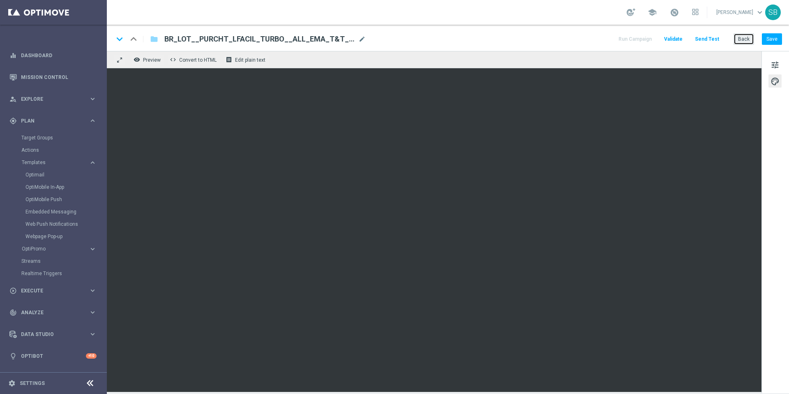
click at [746, 40] on button "Back" at bounding box center [743, 39] width 21 height 12
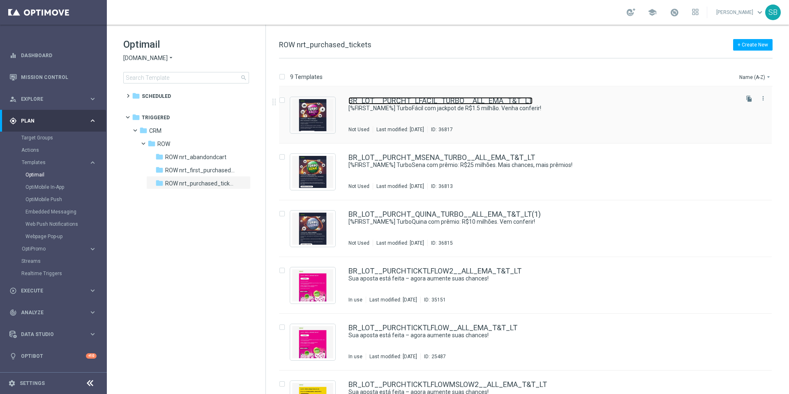
click at [395, 102] on link "BR_LOT__PURCHT_LFACIL_TURBO__ALL_EMA_T&T_LT" at bounding box center [440, 100] width 184 height 7
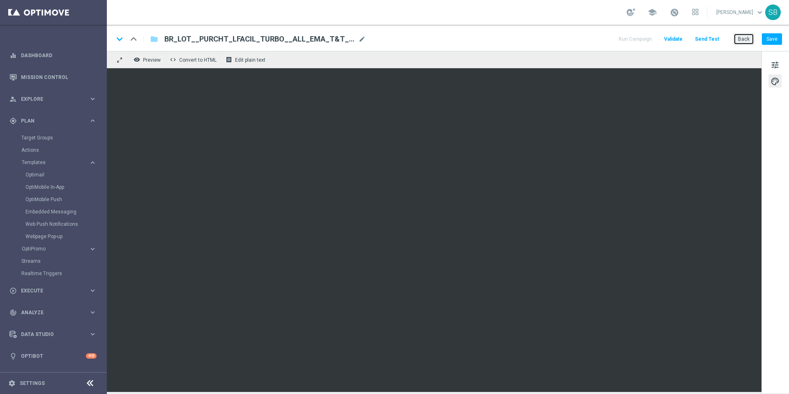
click at [742, 40] on button "Back" at bounding box center [743, 39] width 21 height 12
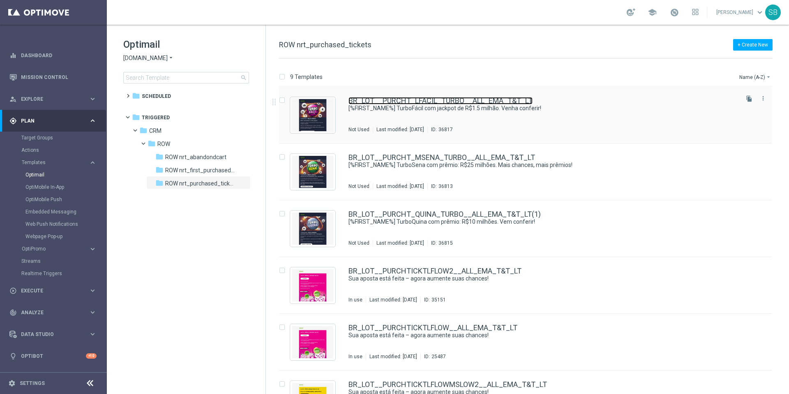
click at [454, 103] on link "BR_LOT__PURCHT_LFACIL_TURBO__ALL_EMA_T&T_LT" at bounding box center [440, 100] width 184 height 7
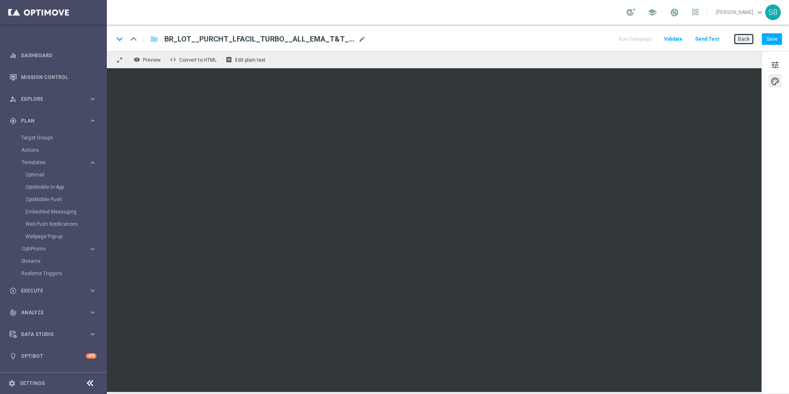
click at [741, 37] on button "Back" at bounding box center [743, 39] width 21 height 12
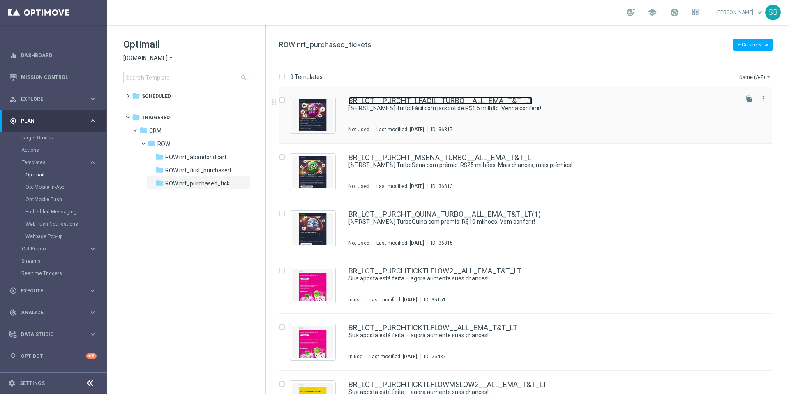
click at [396, 99] on link "BR_LOT__PURCHT_LFACIL_TURBO__ALL_EMA_T&T_LT" at bounding box center [440, 100] width 184 height 7
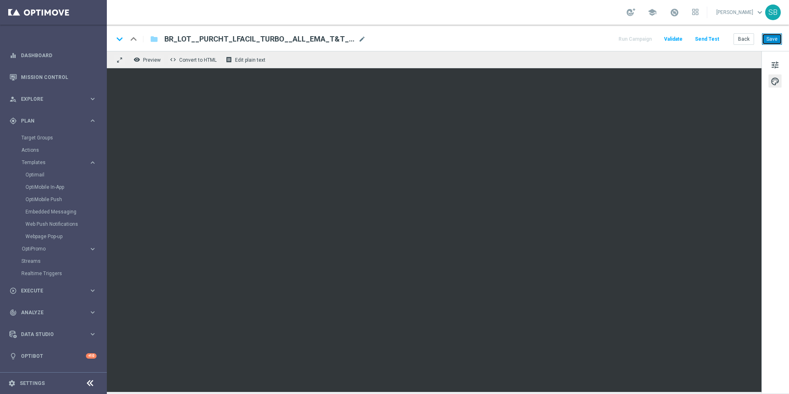
click at [774, 41] on button "Save" at bounding box center [772, 39] width 20 height 12
click at [746, 39] on button "Back" at bounding box center [743, 39] width 21 height 12
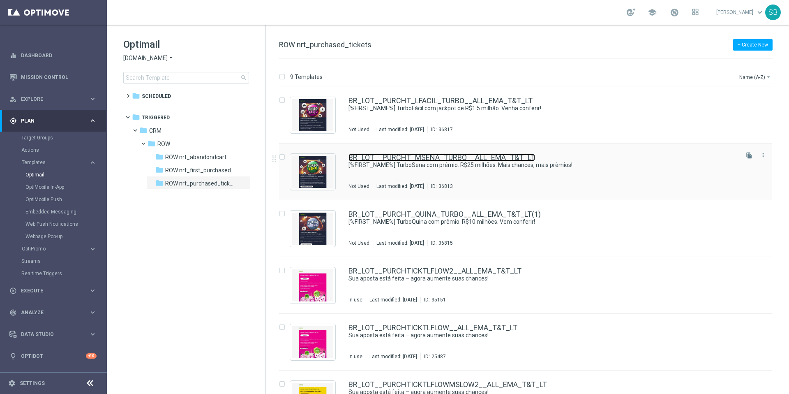
click at [456, 160] on link "BR_LOT__PURCHT_MSENA_TURBO__ALL_EMA_T&T_LT" at bounding box center [441, 157] width 187 height 7
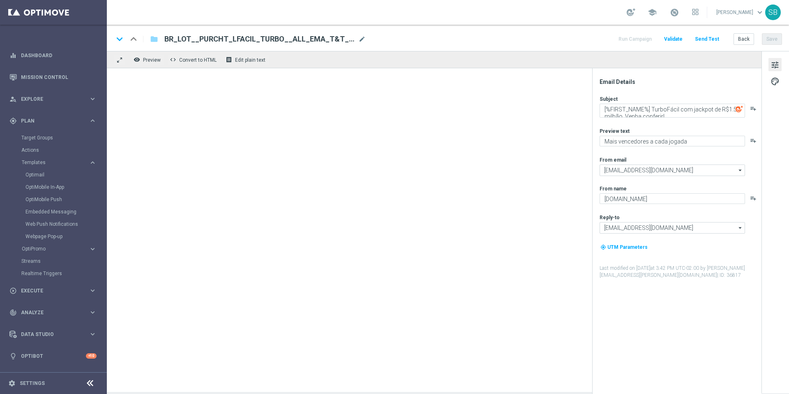
type textarea "[%FIRST_NAME%] TurboSena com prêmio: R$25 milhões. Mais chances, mais prêmios!"
type textarea "Ganhe em um instantâneo com TurboSena"
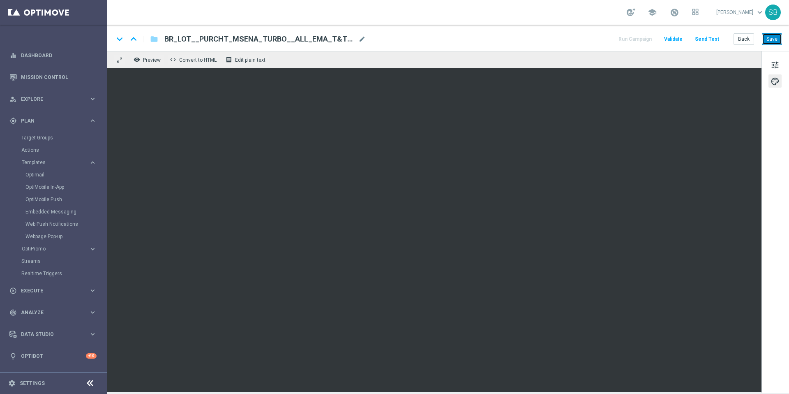
click at [768, 41] on button "Save" at bounding box center [772, 39] width 20 height 12
click at [767, 44] on button "Save" at bounding box center [772, 39] width 20 height 12
click at [743, 41] on button "Back" at bounding box center [743, 39] width 21 height 12
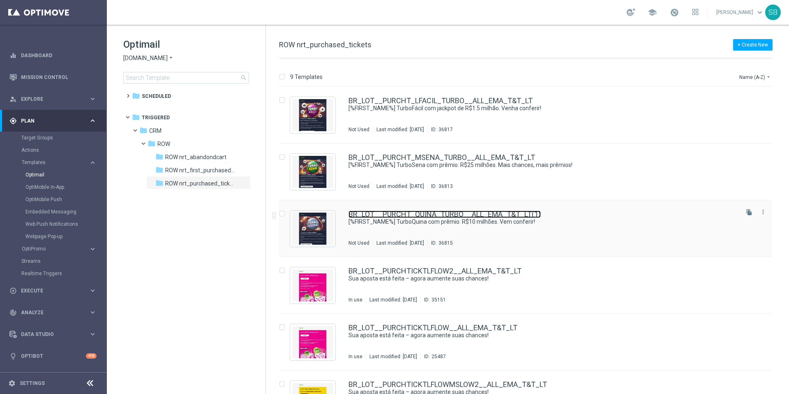
click at [408, 214] on link "BR_LOT__PURCHT_QUINA_TURBO__ALL_EMA_T&T_LT(1)" at bounding box center [444, 213] width 192 height 7
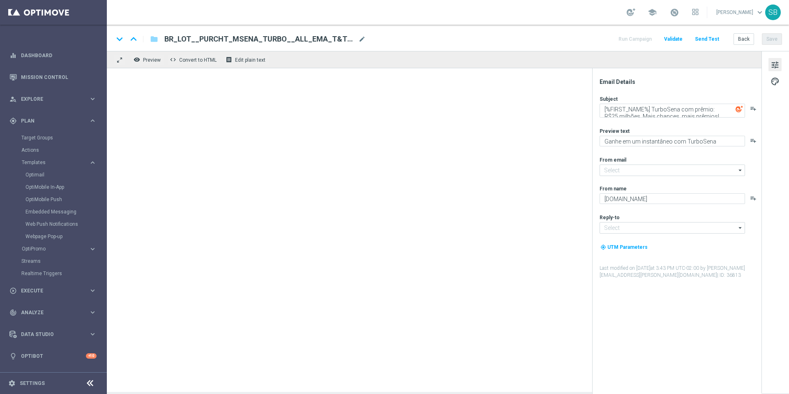
type input "mail@crm.lottoland.com.br"
type input "contato@lottoland.com.br"
type textarea "[%FIRST_NAME%] TurboQuina com prêmio: R$10 milhões. Vem conferir!"
type textarea "Aumente suas chances com TurboQuina"
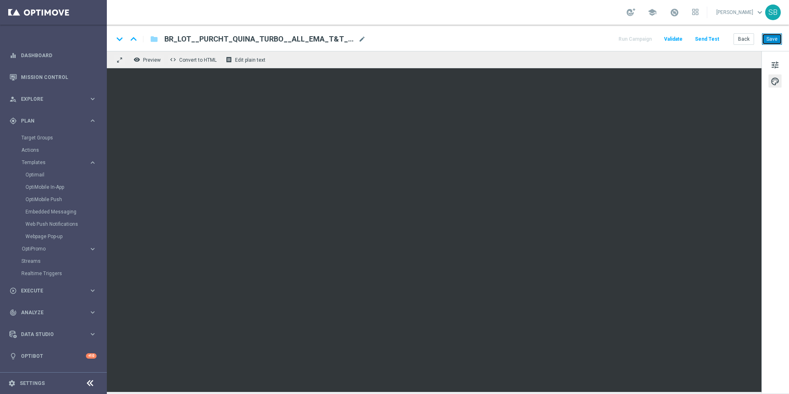
click at [769, 41] on button "Save" at bounding box center [772, 39] width 20 height 12
click at [740, 38] on button "Back" at bounding box center [743, 39] width 21 height 12
